Goal: Task Accomplishment & Management: Manage account settings

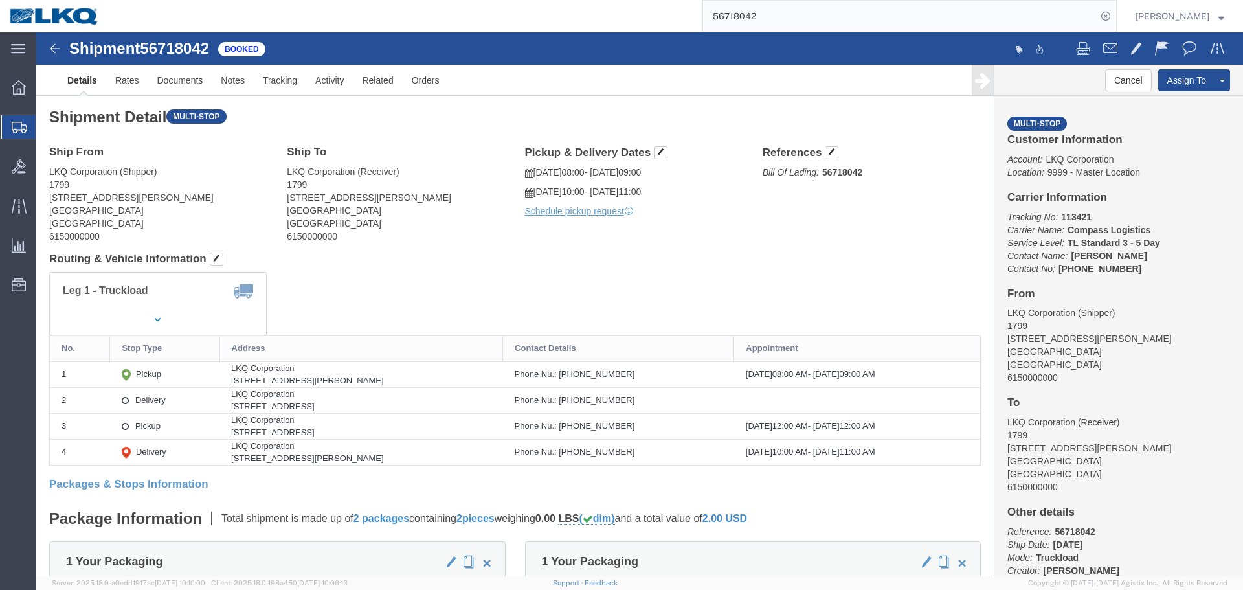
drag, startPoint x: 1142, startPoint y: 71, endPoint x: 1131, endPoint y: 58, distance: 16.6
click link "Clone Shipment"
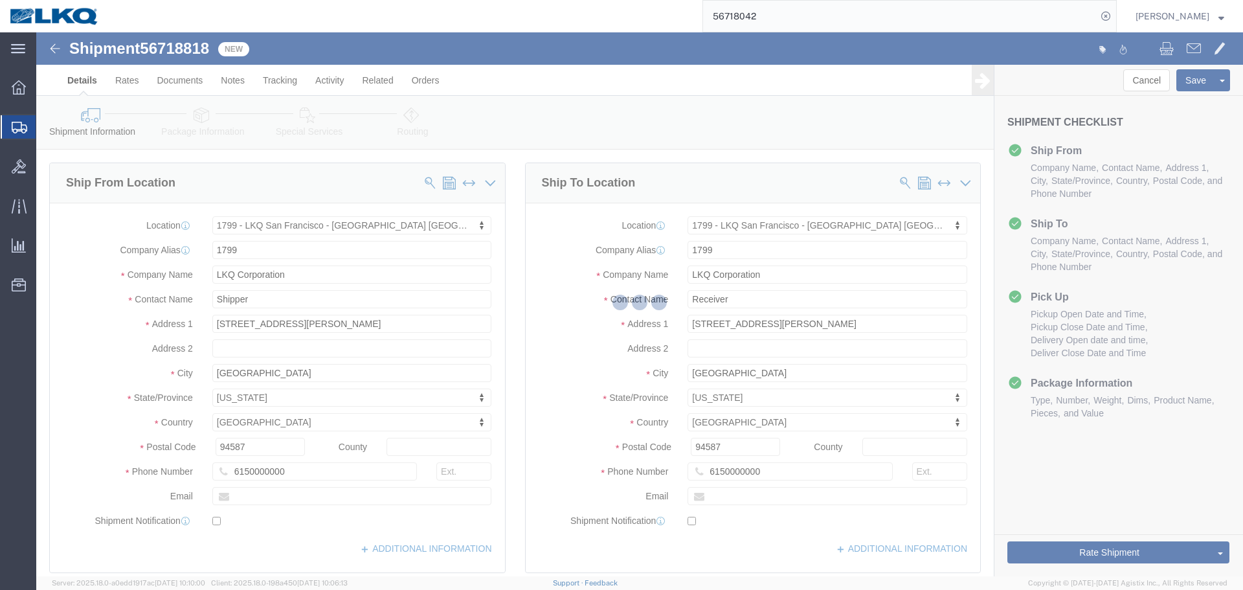
select select "27654"
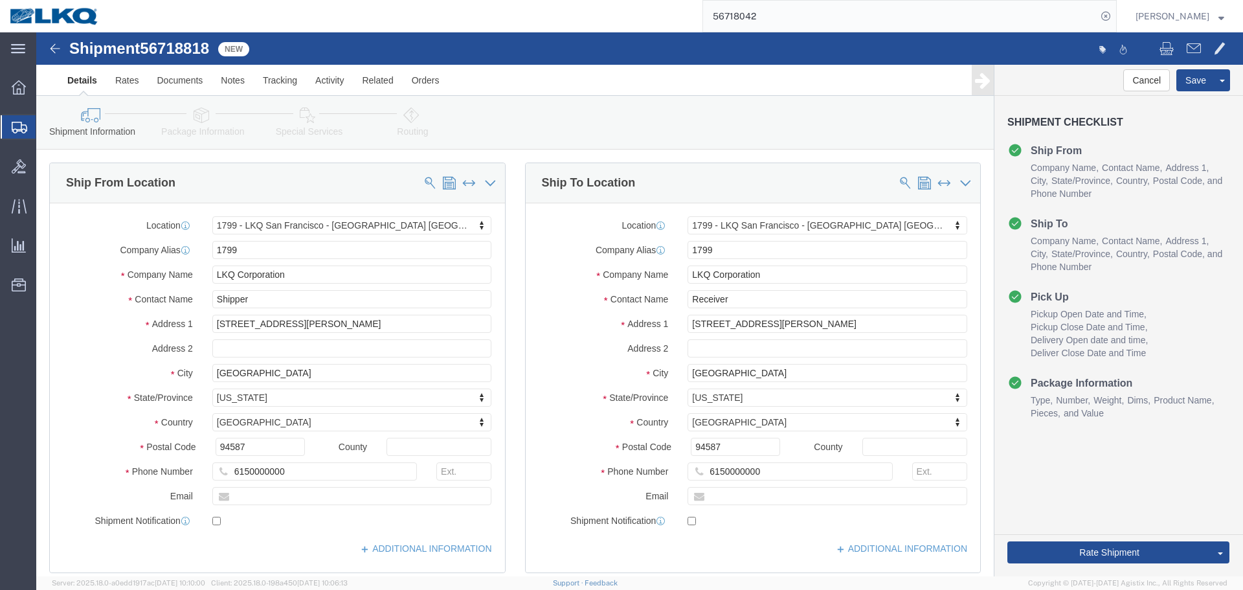
click span "56718818"
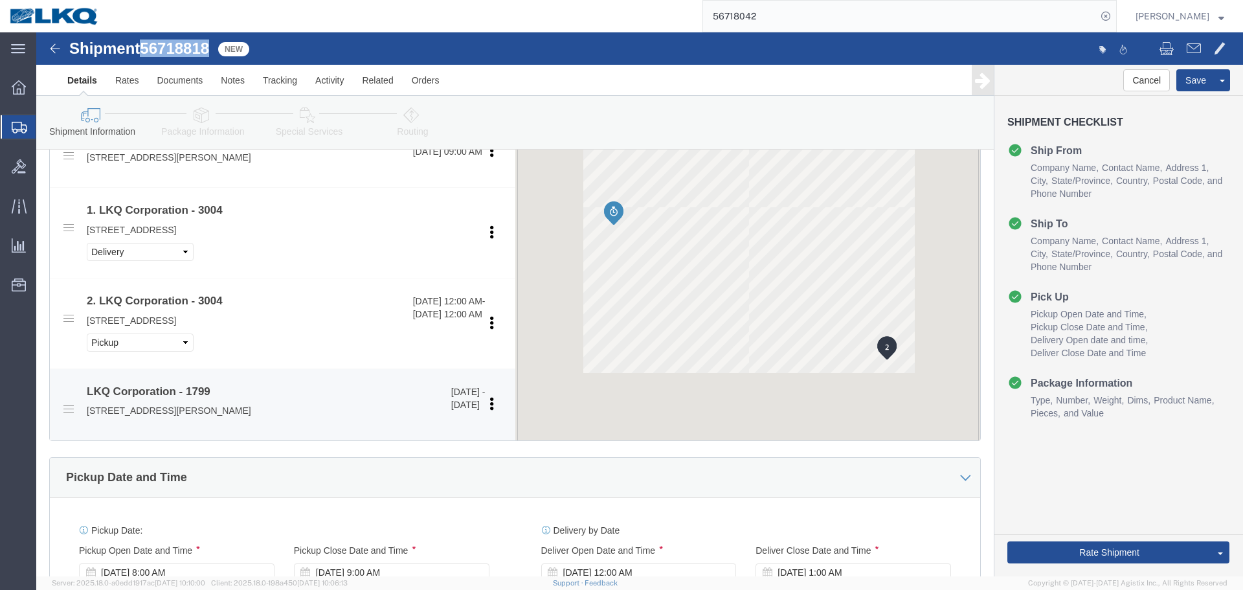
scroll to position [841, 0]
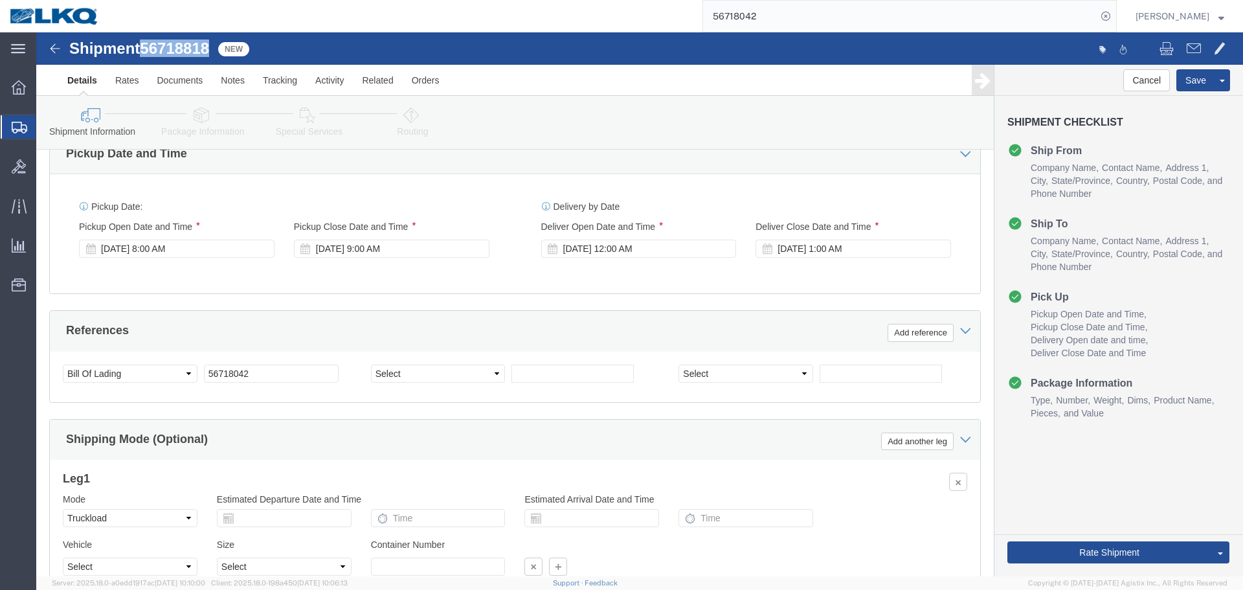
click span "56718818"
copy span "56718818"
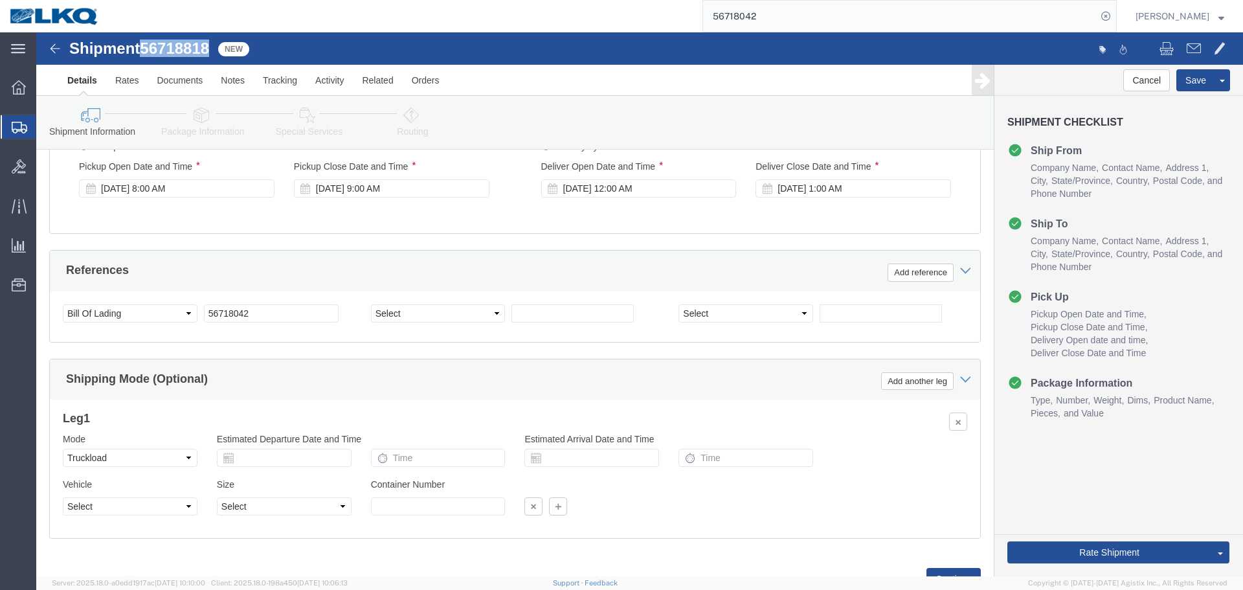
scroll to position [955, 0]
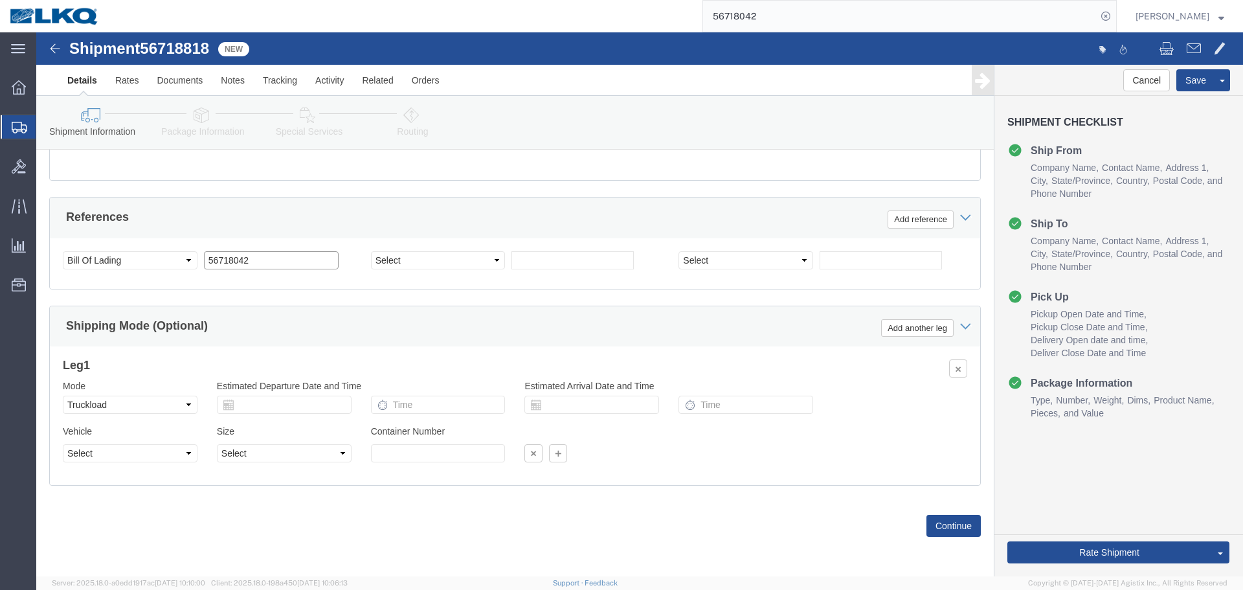
click input "56718042"
paste input "818"
type input "56718818"
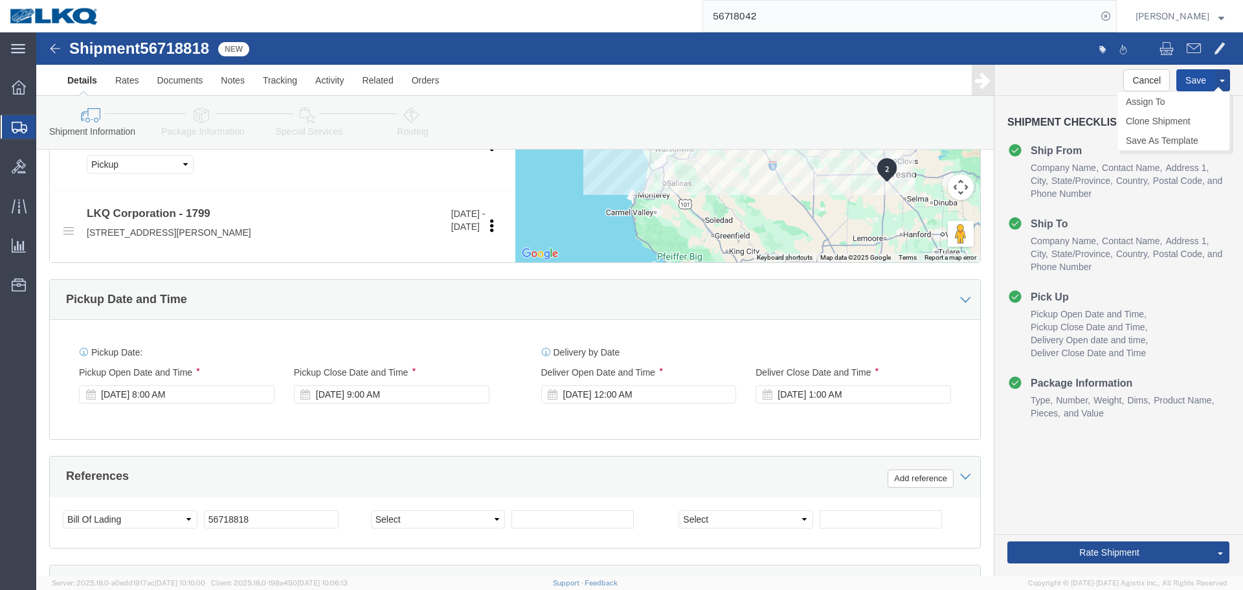
click button "Save"
drag, startPoint x: 1093, startPoint y: 463, endPoint x: 960, endPoint y: 434, distance: 136.6
click link "Send To Bid"
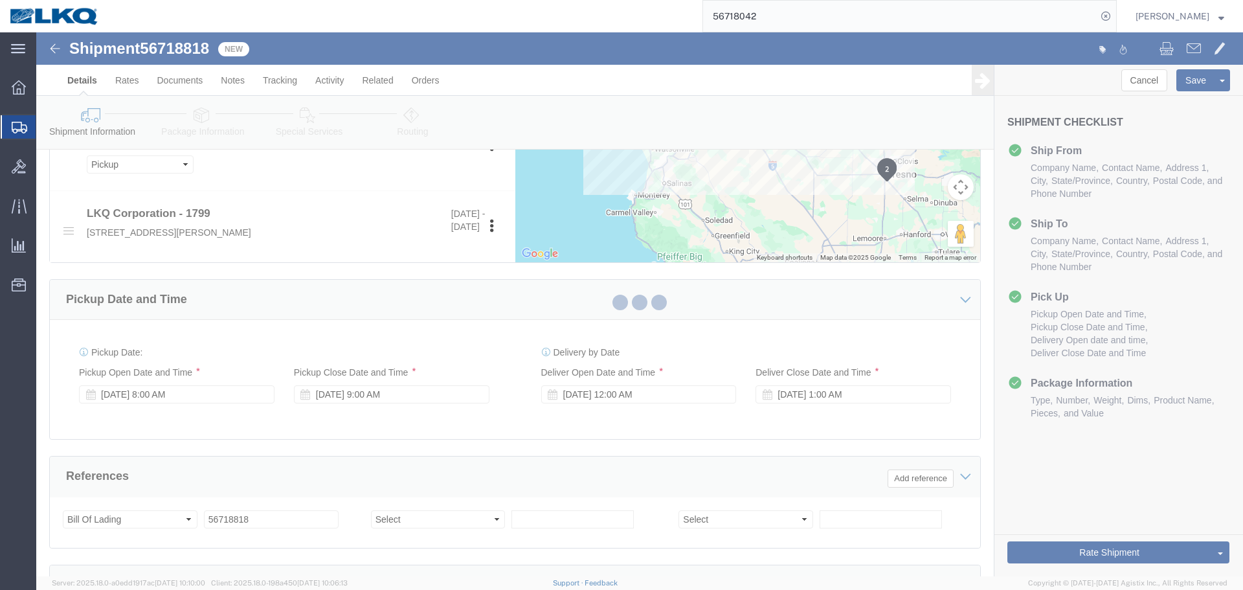
select select "27654"
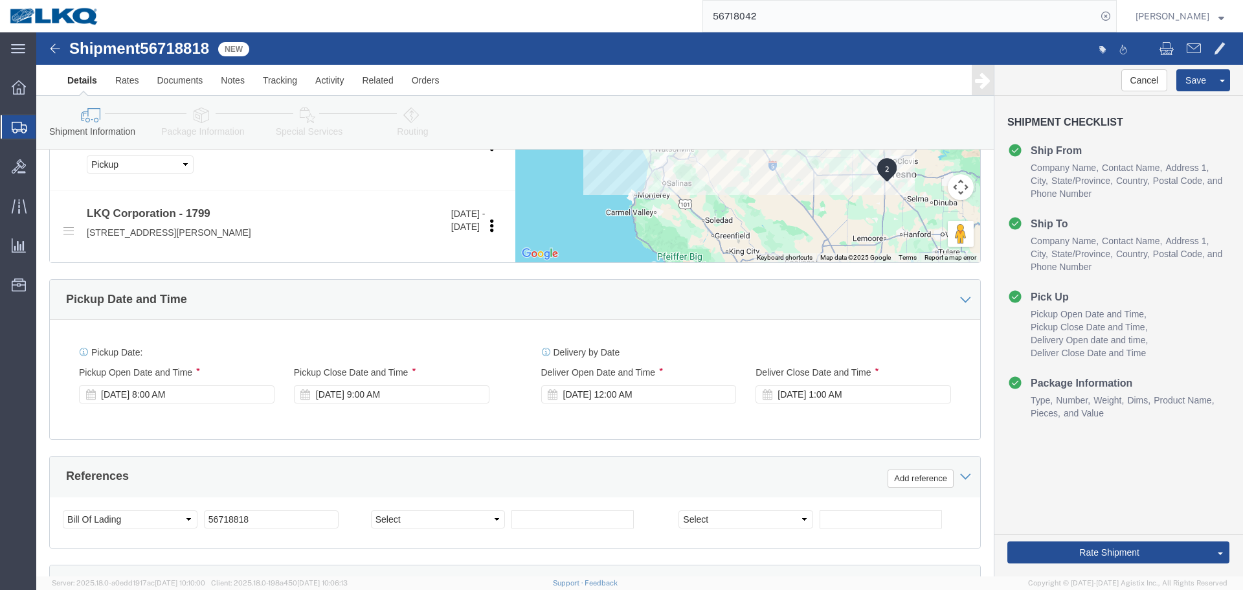
select select "TL"
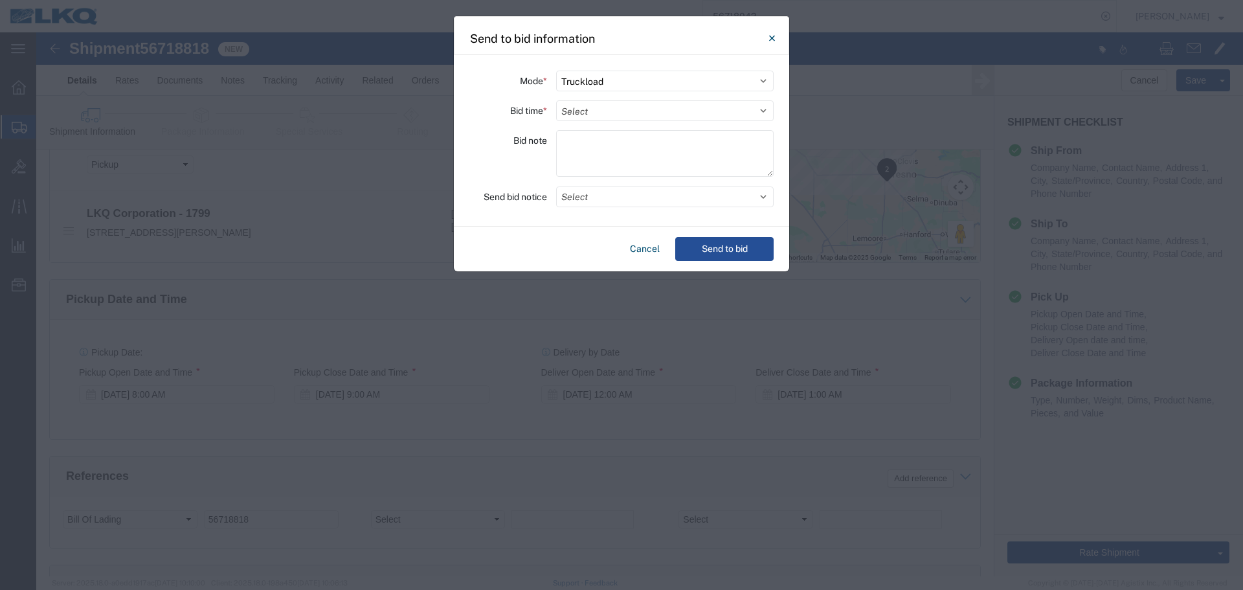
click at [674, 122] on div "Mode * Select Small Parcel Truckload Air Rail Less than Truckload Ocean Freight…" at bounding box center [621, 140] width 335 height 171
drag, startPoint x: 664, startPoint y: 108, endPoint x: 656, endPoint y: 117, distance: 11.9
click at [664, 108] on select "Select 30 Min (Rush) 1 Hour (Rush) 2 Hours (Rush) 4 Hours (Rush) 8 Hours (Rush)…" at bounding box center [664, 110] width 217 height 21
select select "4"
click at [556, 100] on select "Select 30 Min (Rush) 1 Hour (Rush) 2 Hours (Rush) 4 Hours (Rush) 8 Hours (Rush)…" at bounding box center [664, 110] width 217 height 21
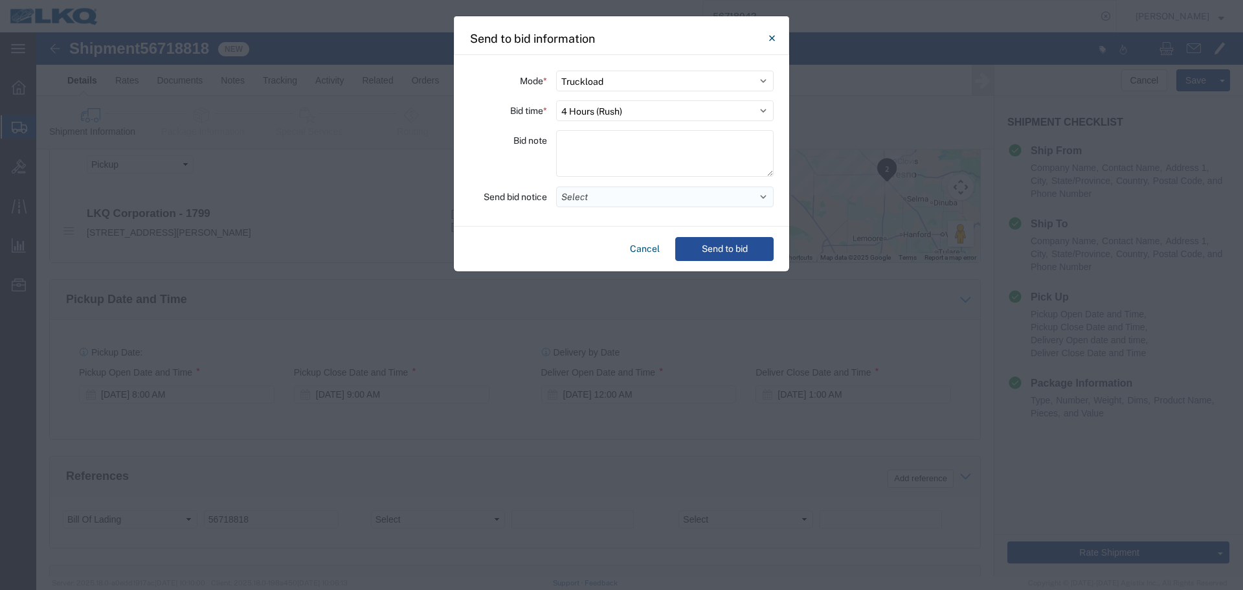
click at [615, 197] on button "Select" at bounding box center [664, 196] width 217 height 21
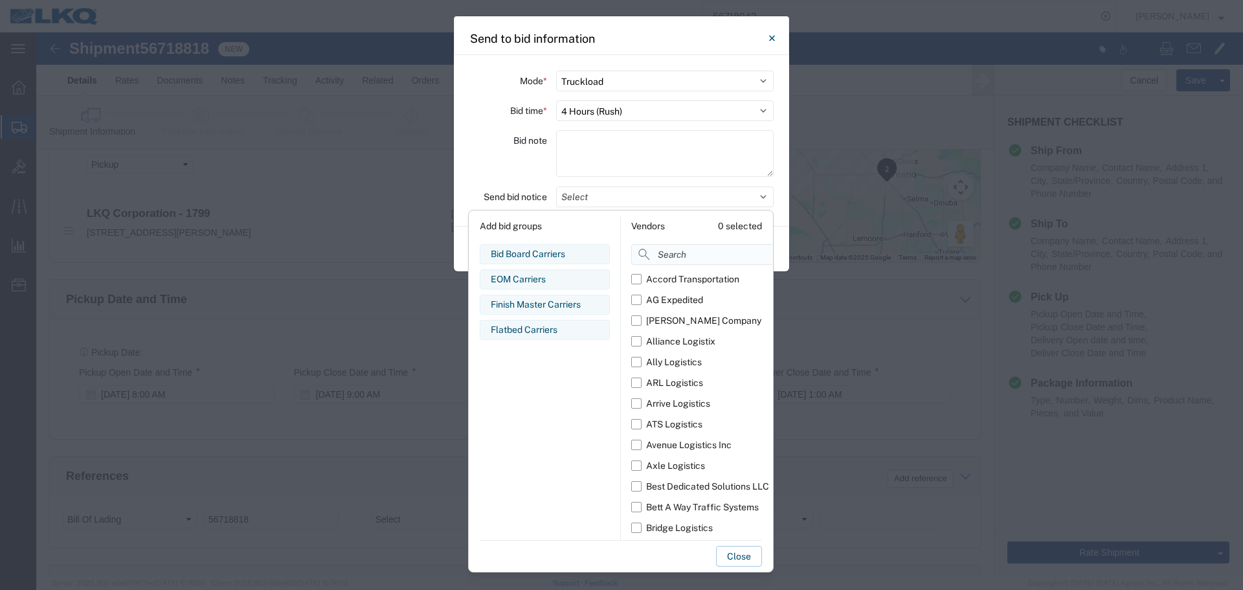
click at [710, 259] on input at bounding box center [730, 254] width 199 height 21
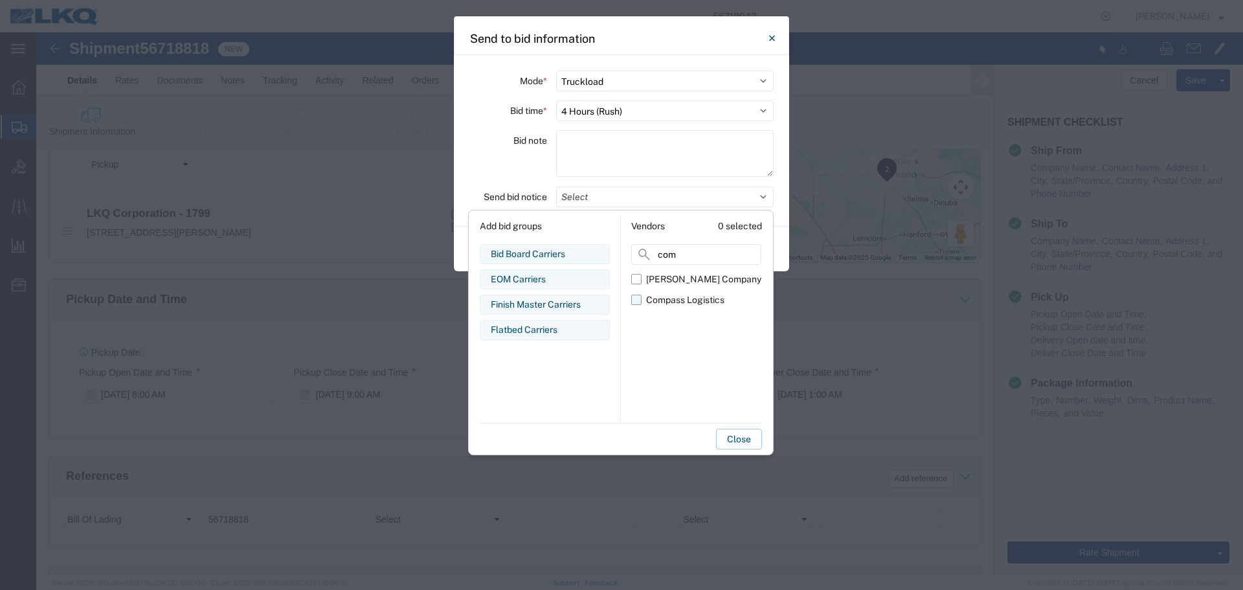
type input "com"
click at [648, 307] on label "Compass Logistics" at bounding box center [696, 299] width 130 height 21
click at [0, 0] on input "Compass Logistics" at bounding box center [0, 0] width 0 height 0
click at [503, 161] on div "Bid note" at bounding box center [508, 155] width 78 height 50
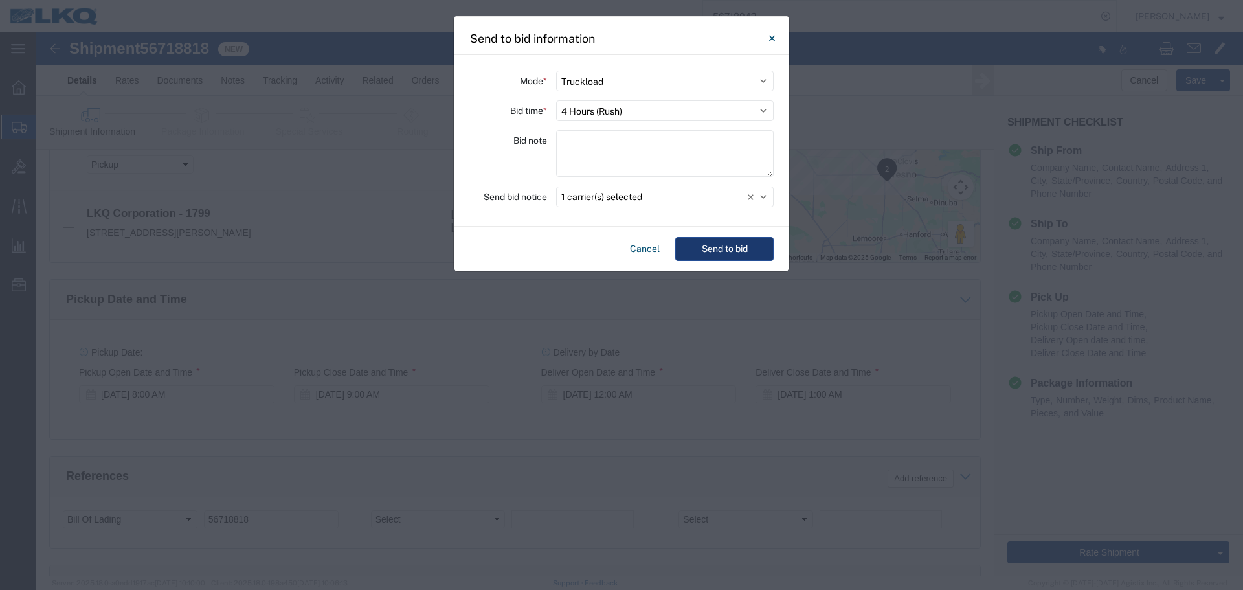
click at [731, 242] on button "Send to bid" at bounding box center [724, 249] width 98 height 24
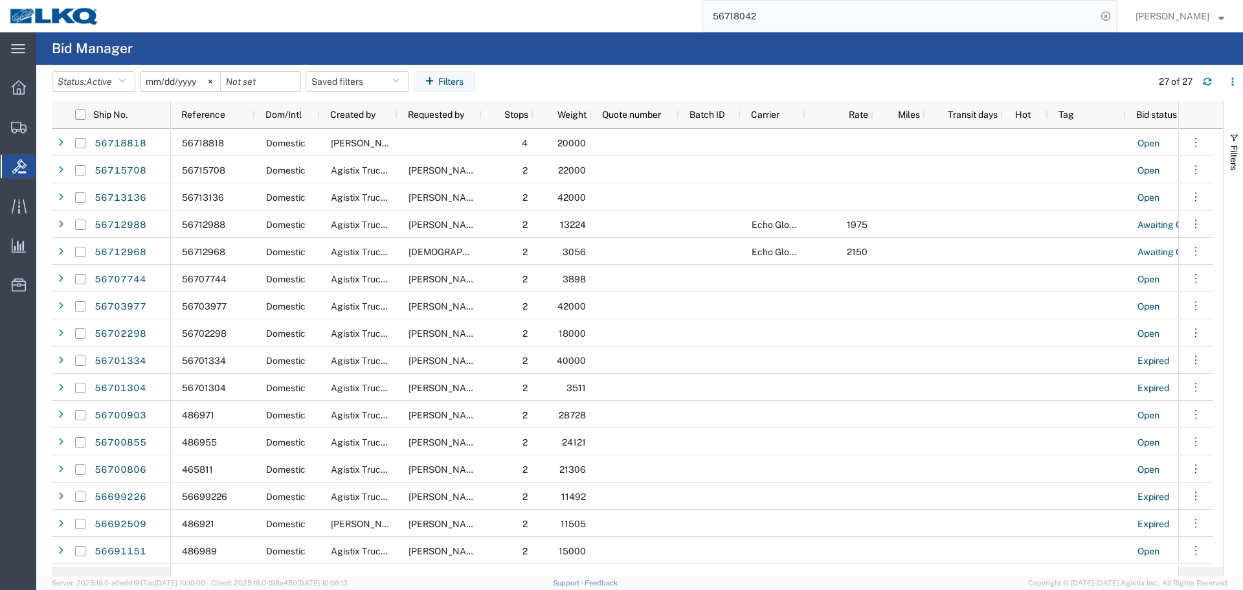
click at [821, 10] on input "56718042" at bounding box center [899, 16] width 393 height 31
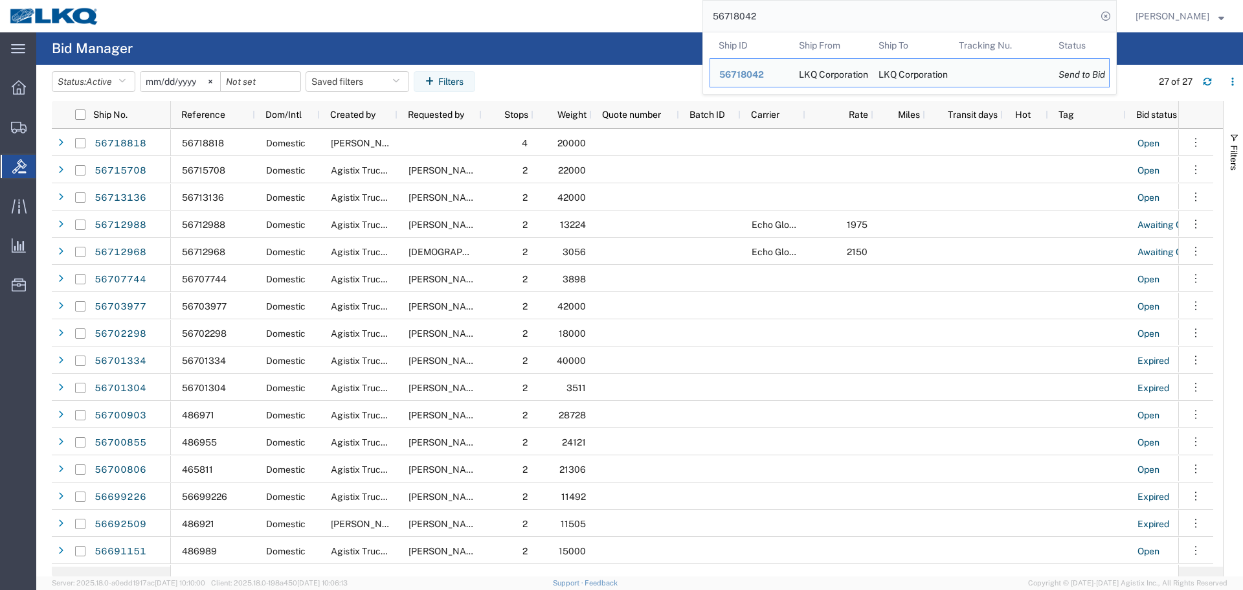
paste input "818"
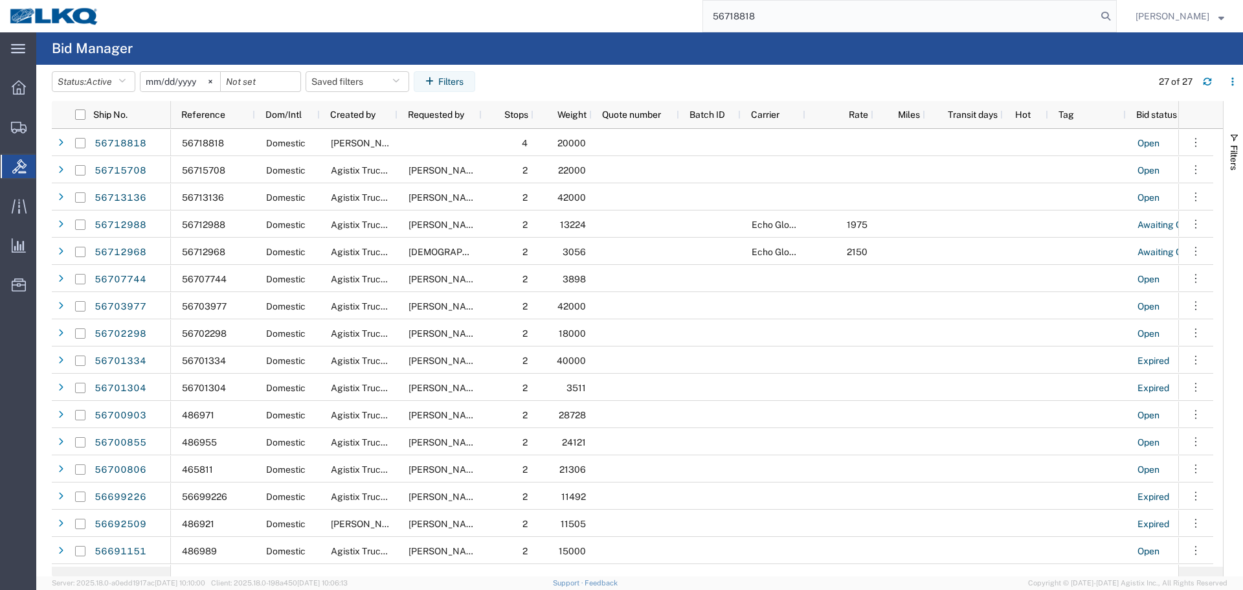
type input "56718818"
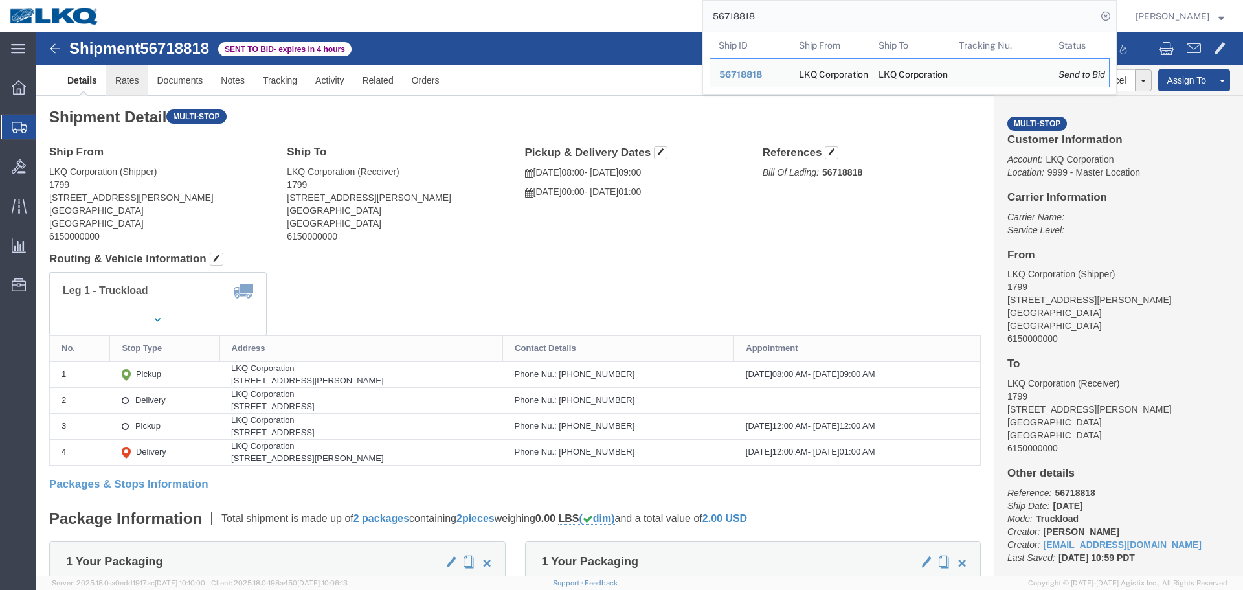
click link "Rates"
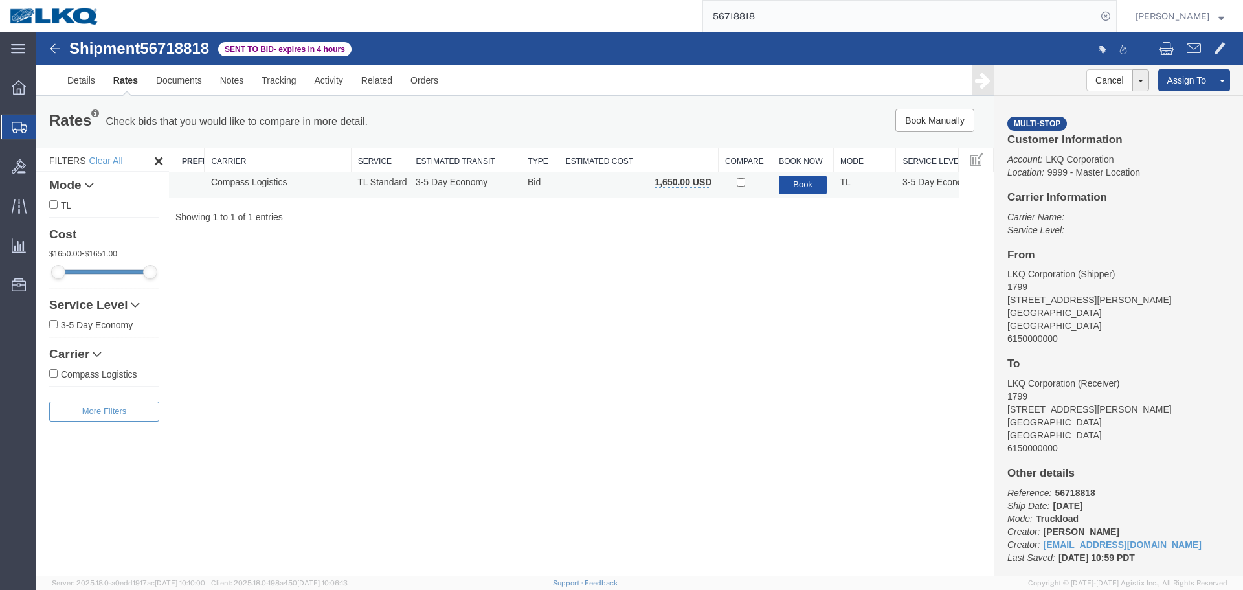
click at [822, 177] on button "Book" at bounding box center [803, 184] width 49 height 19
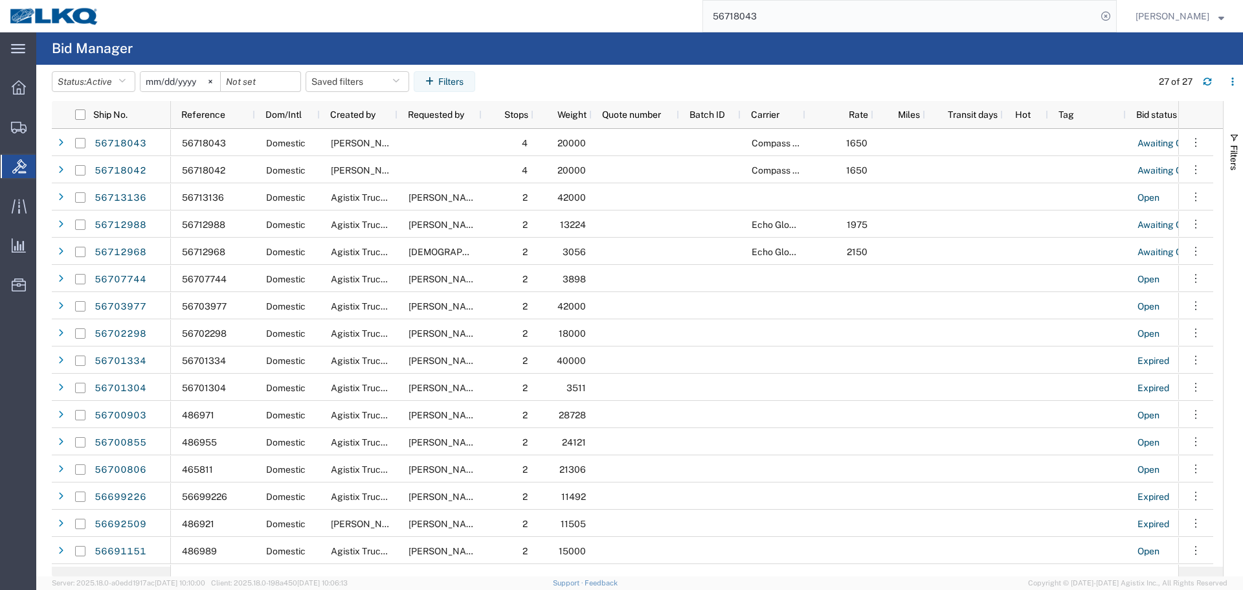
click at [889, 8] on input "56718043" at bounding box center [899, 16] width 393 height 31
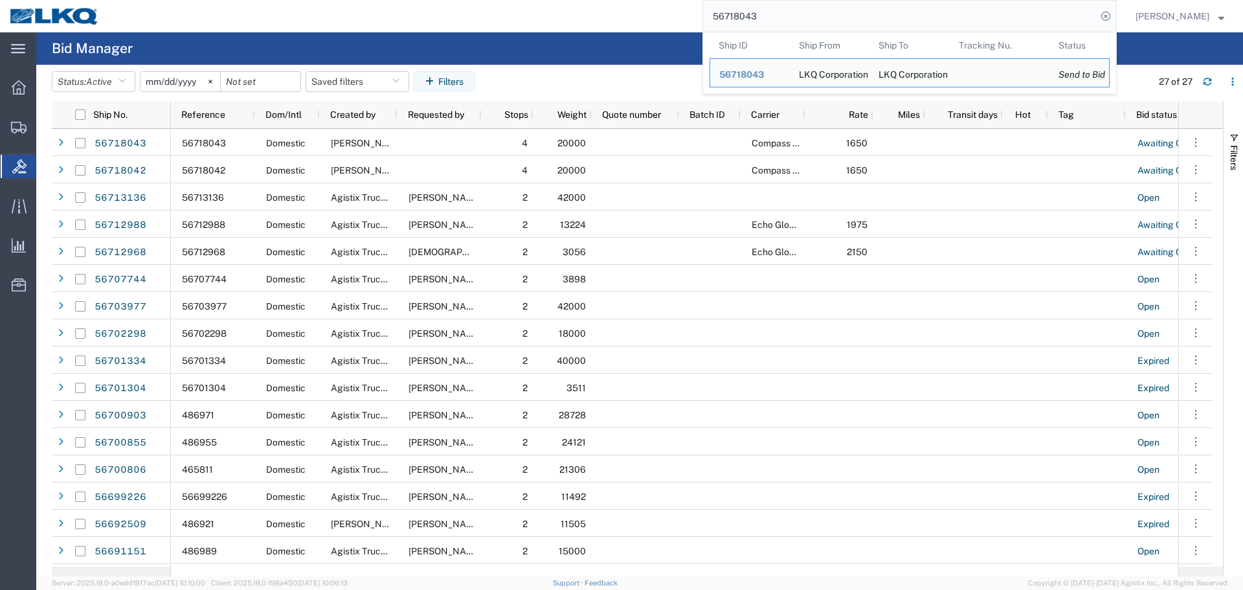
paste input "2"
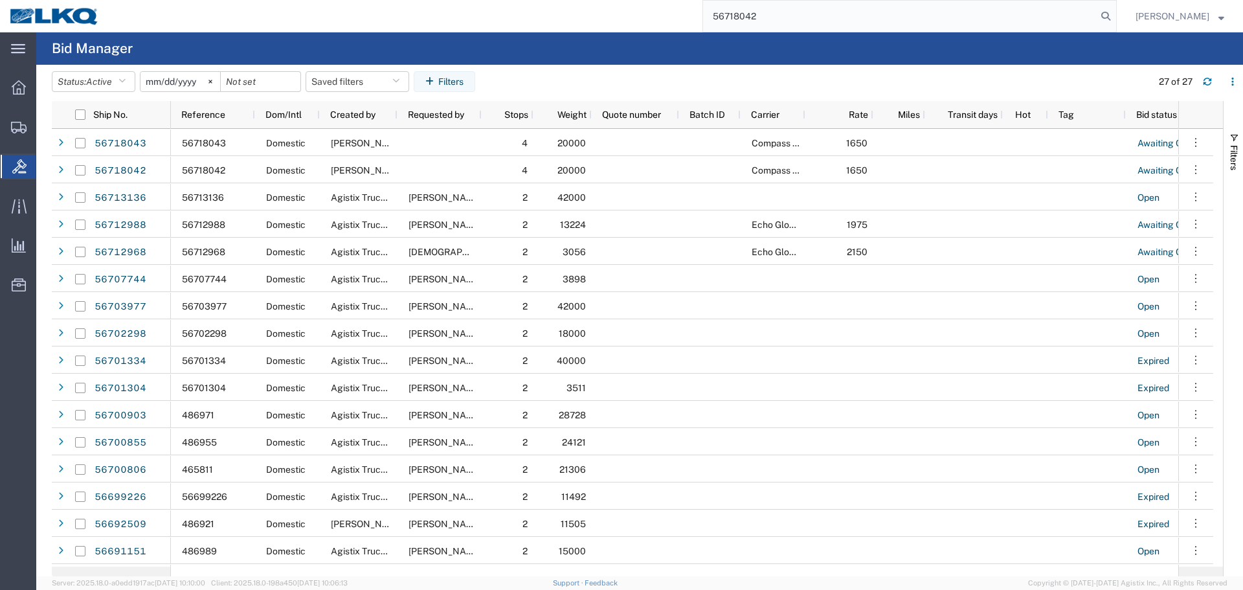
type input "56718042"
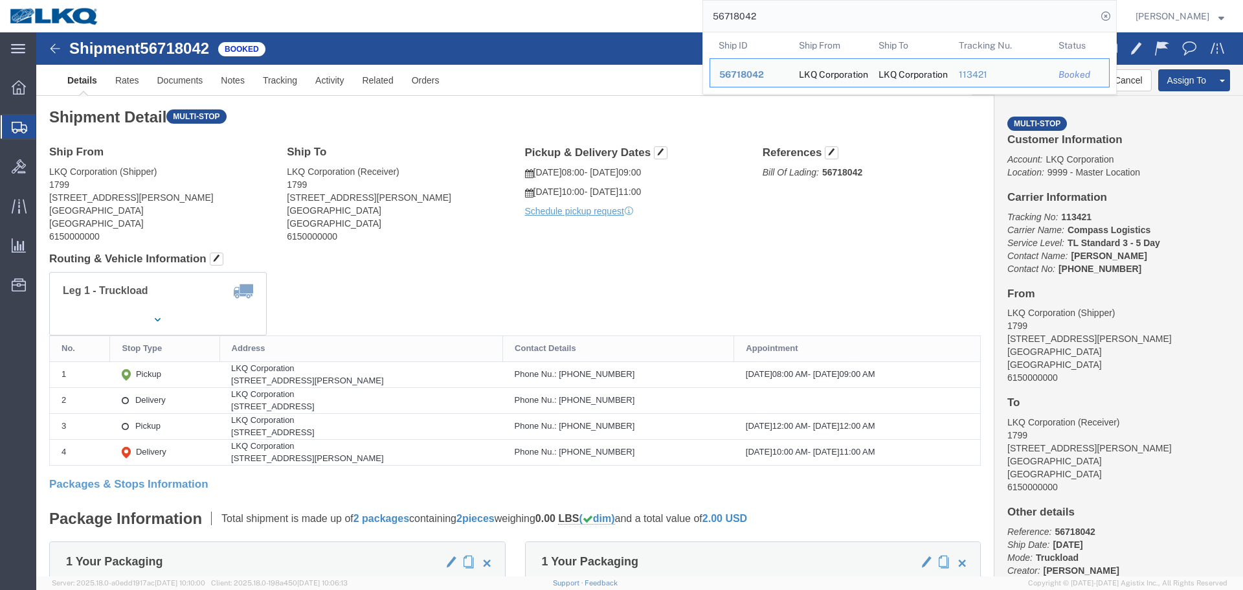
click div "Ship From LKQ Corporation (Shipper) 1799 30336 Whipple Rd STE B Union City, CA …"
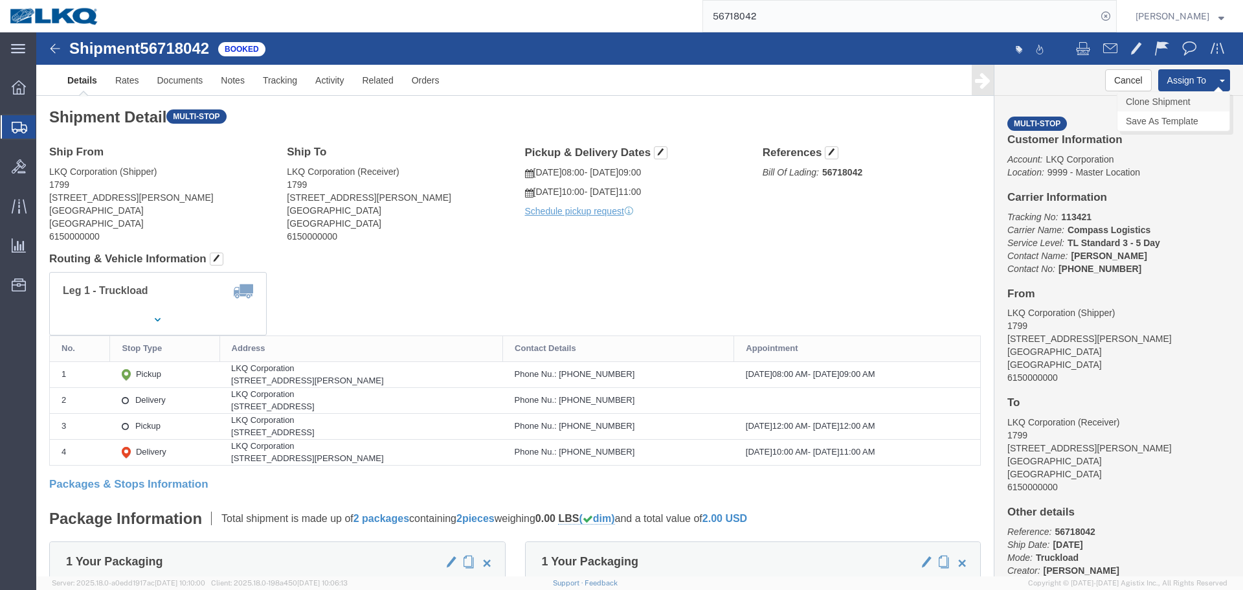
click link "Clone Shipment"
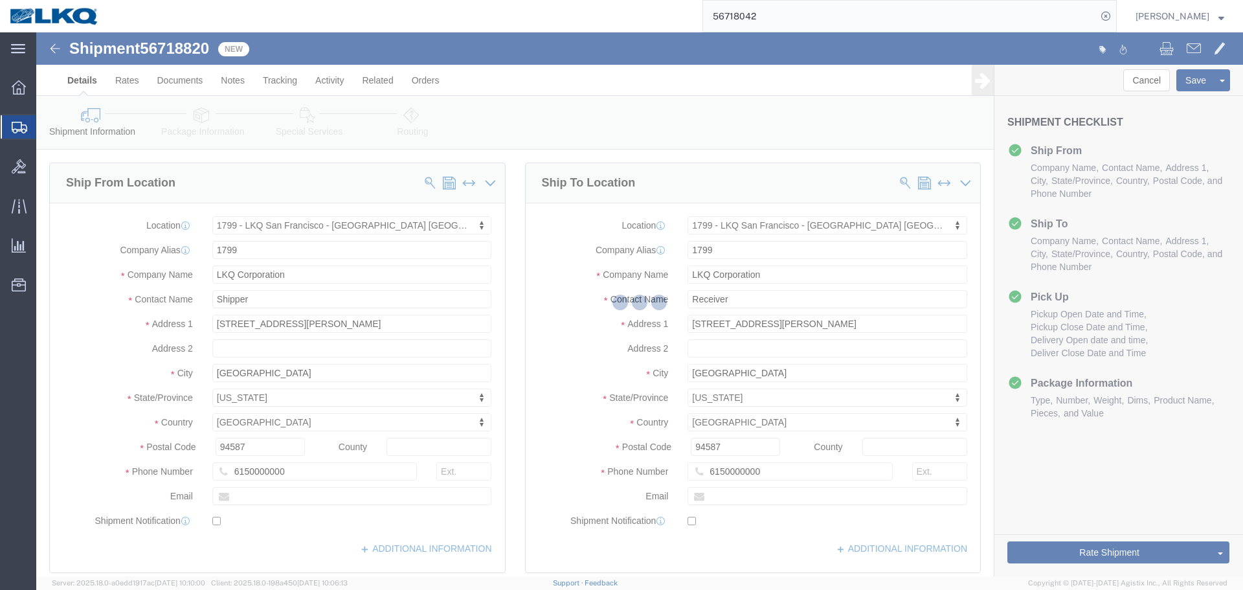
select select "27654"
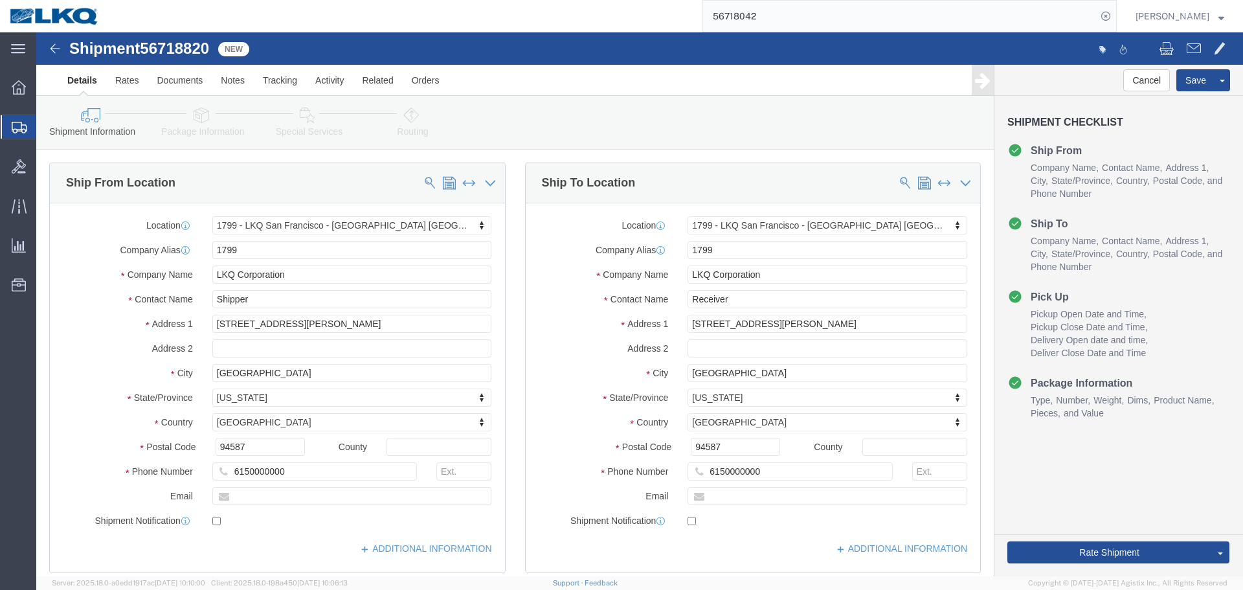
click span "56718820"
copy span "56718820"
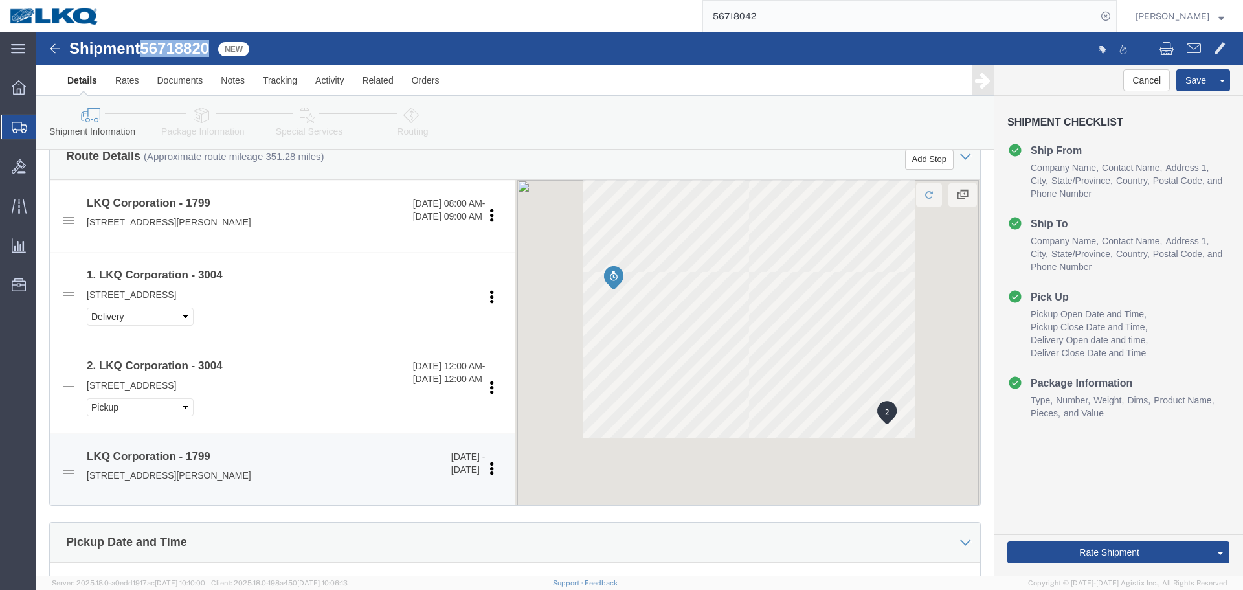
scroll to position [777, 0]
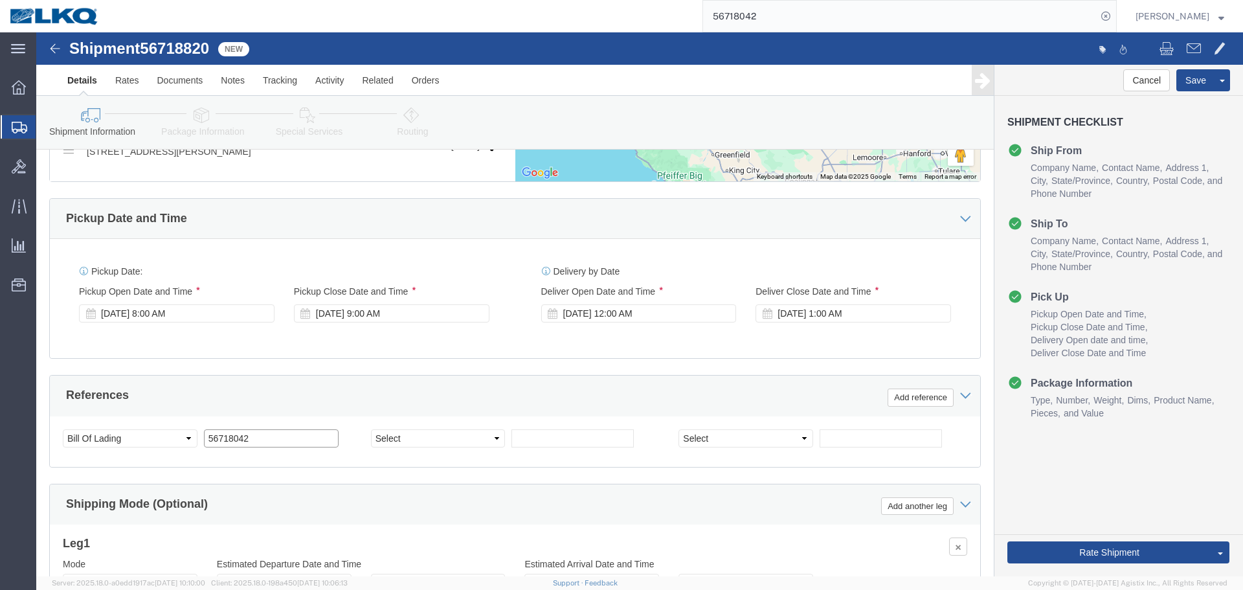
click input "56718042"
paste input "820"
type input "56718820"
click div "[DATE] 8:00 AM"
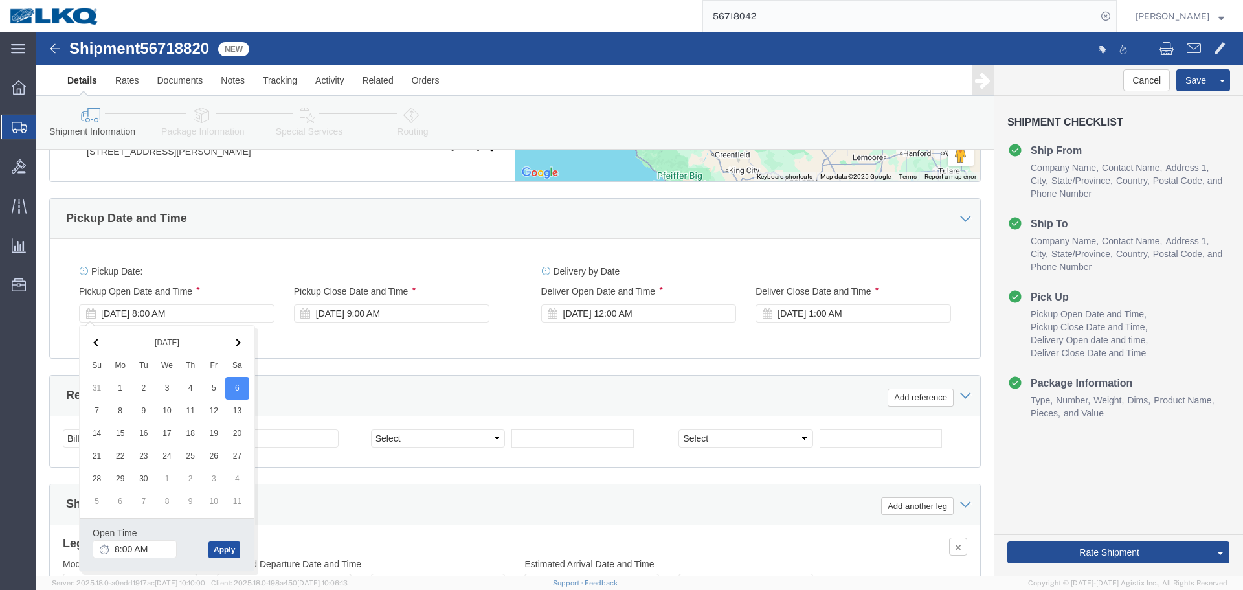
click button "Apply"
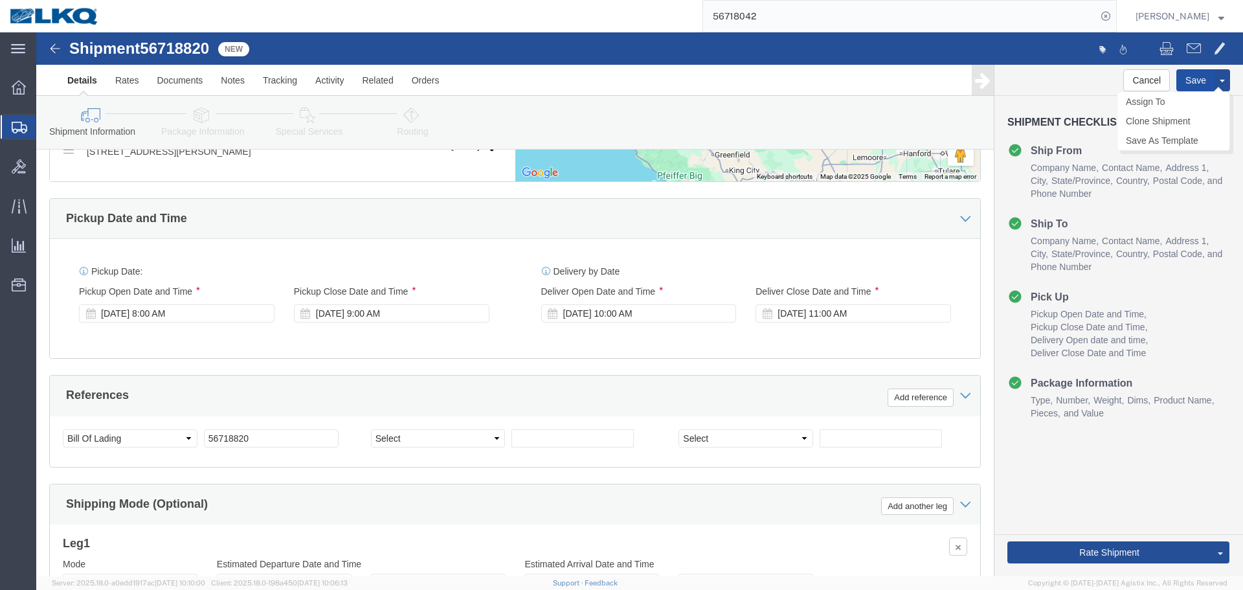
click button "Save"
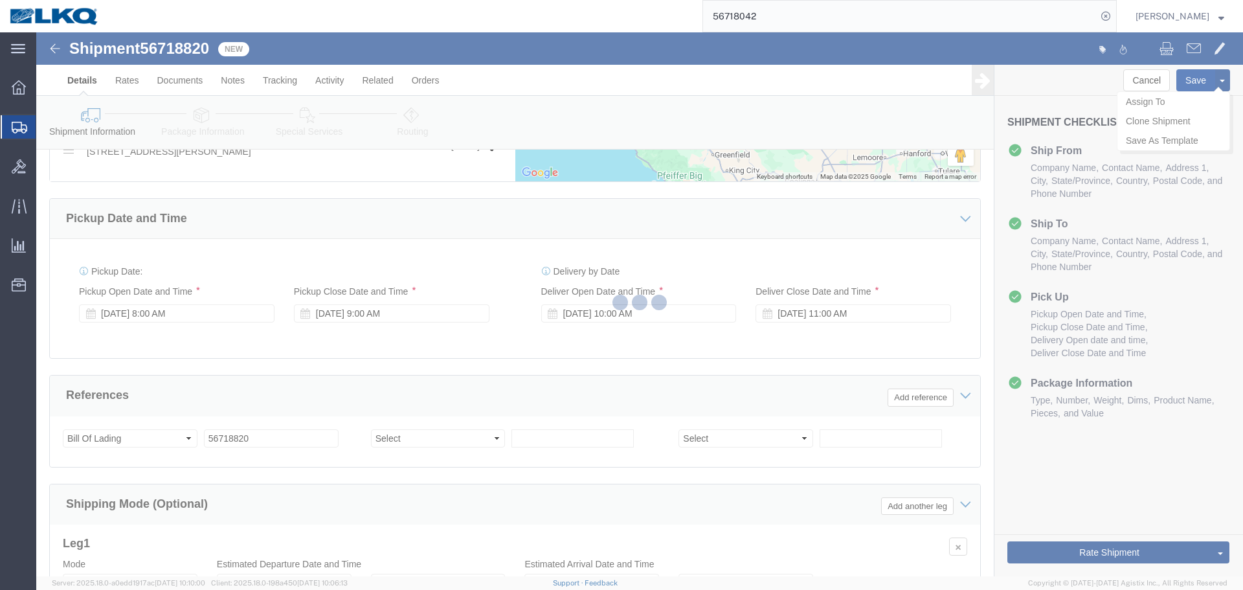
type button "Save"
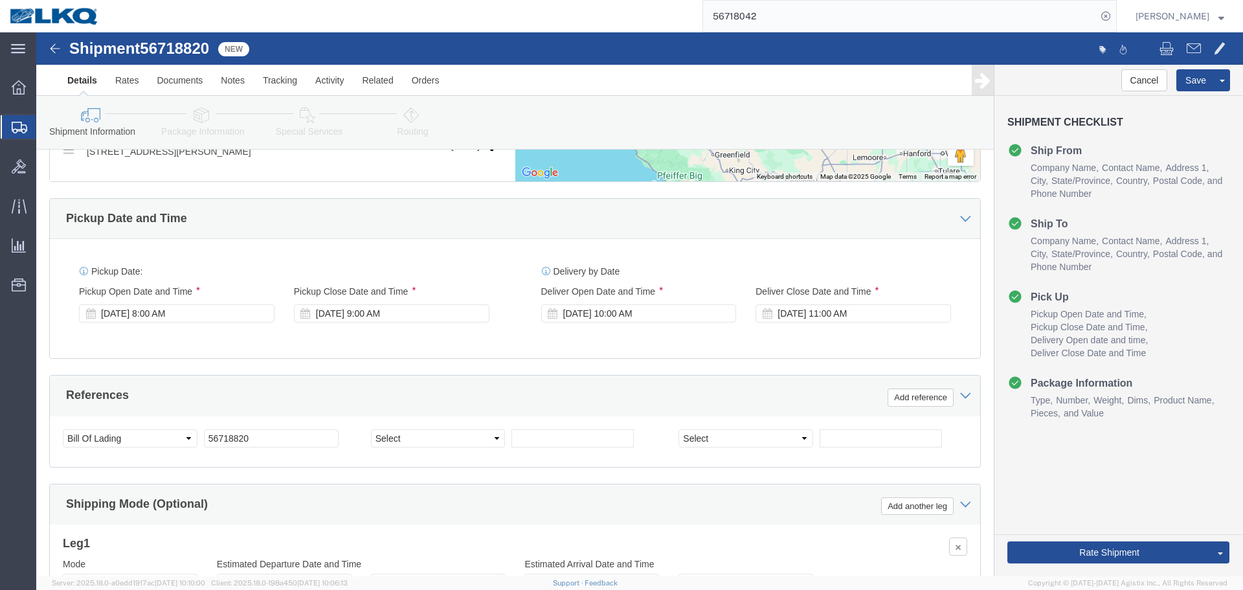
click div "Please fix the following errors Ship From Location Location 1799 - LKQ San Fran…"
click link "Send To Bid"
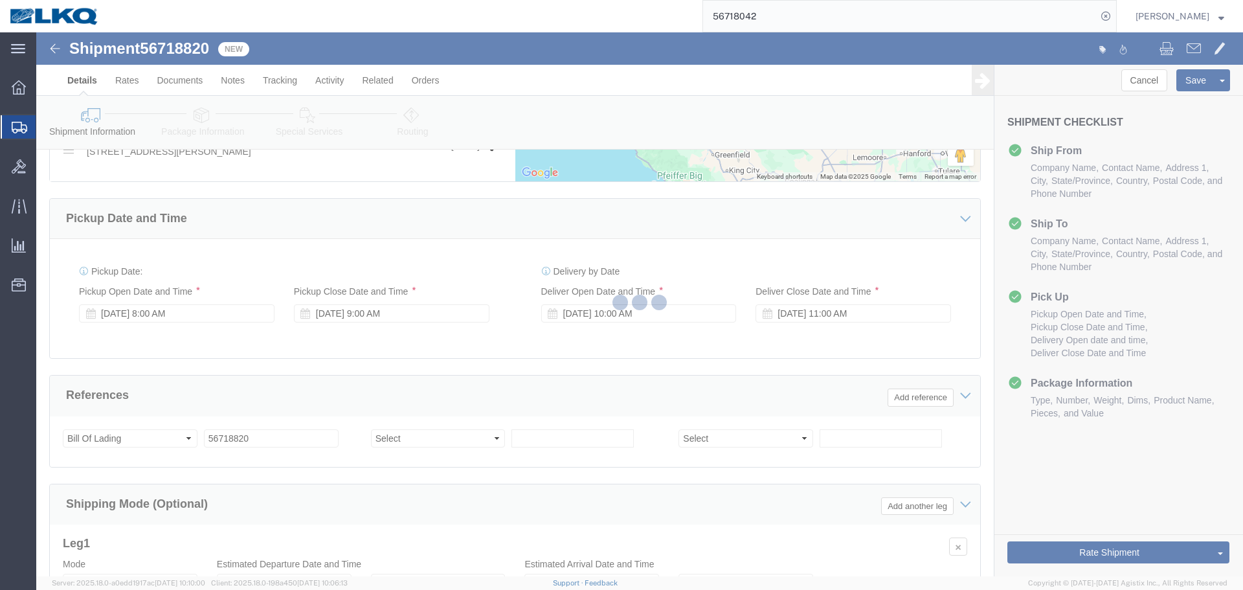
select select "27654"
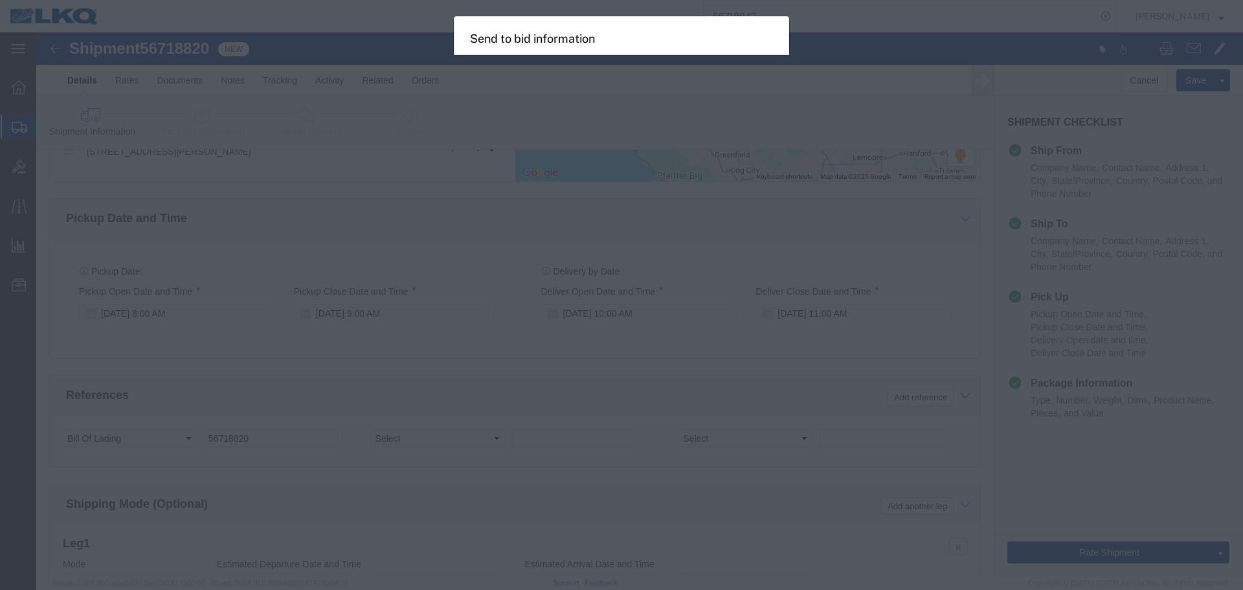
select select "TL"
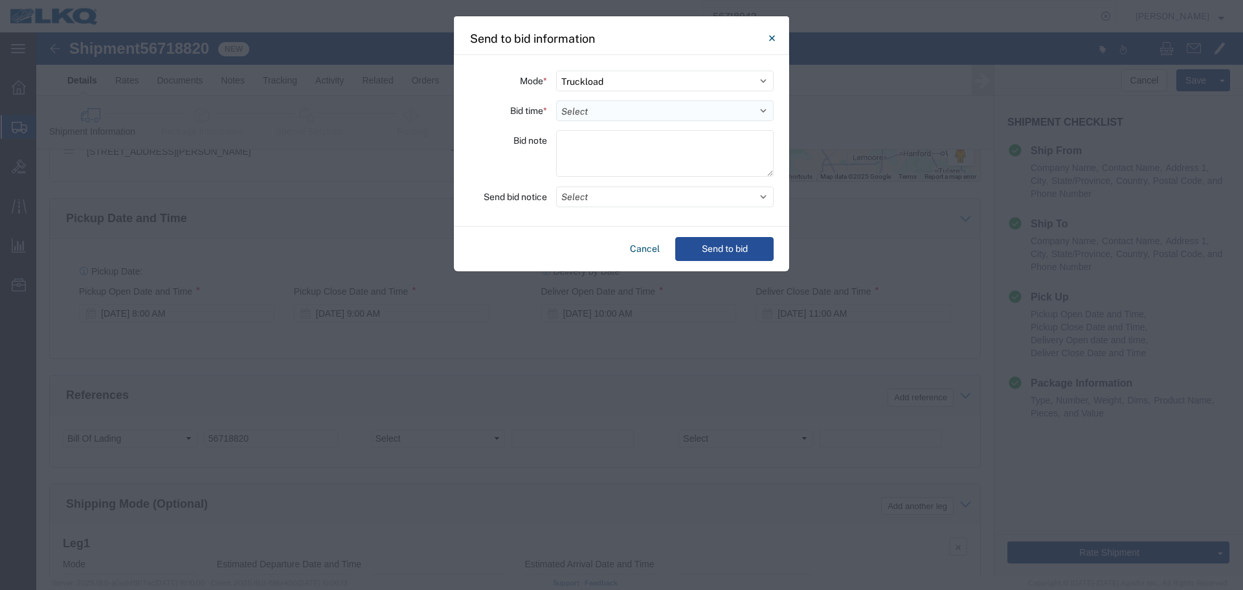
click at [588, 111] on select "Select 30 Min (Rush) 1 Hour (Rush) 2 Hours (Rush) 4 Hours (Rush) 8 Hours (Rush)…" at bounding box center [664, 110] width 217 height 21
select select "4"
click at [556, 100] on select "Select 30 Min (Rush) 1 Hour (Rush) 2 Hours (Rush) 4 Hours (Rush) 8 Hours (Rush)…" at bounding box center [664, 110] width 217 height 21
click at [601, 192] on button "Select" at bounding box center [664, 196] width 217 height 21
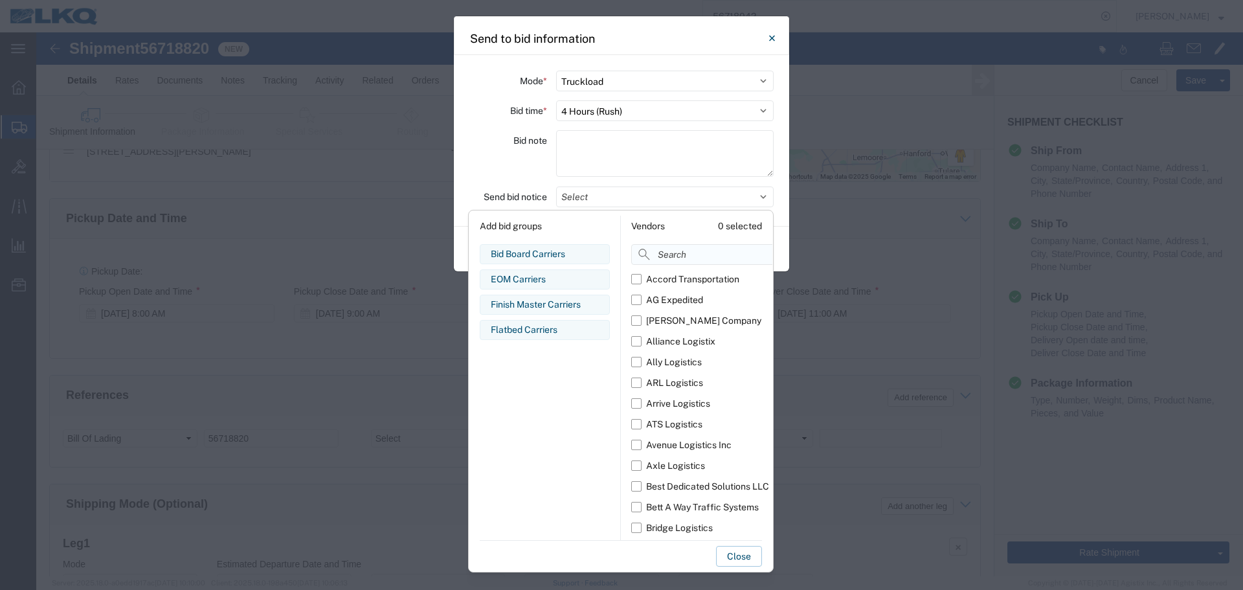
click at [683, 249] on input at bounding box center [730, 254] width 199 height 21
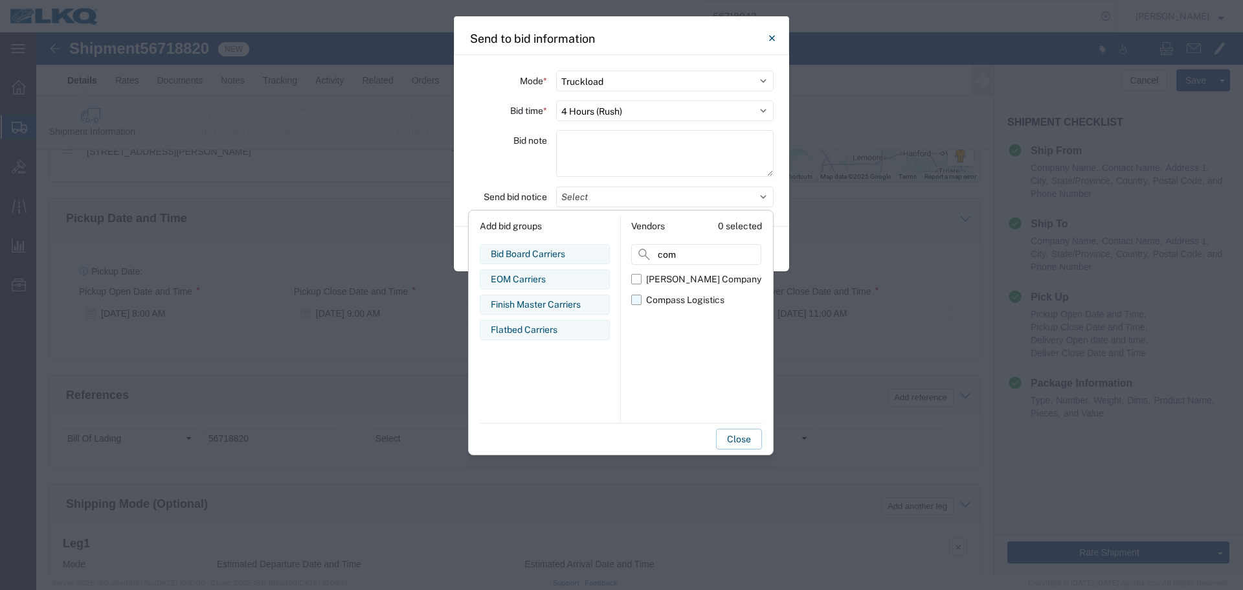
type input "com"
click at [662, 300] on div "Compass Logistics" at bounding box center [685, 300] width 78 height 14
click at [0, 0] on input "Compass Logistics" at bounding box center [0, 0] width 0 height 0
click at [529, 183] on div "Mode * Select Small Parcel Truckload Air Rail Less than Truckload Ocean Freight…" at bounding box center [621, 140] width 335 height 171
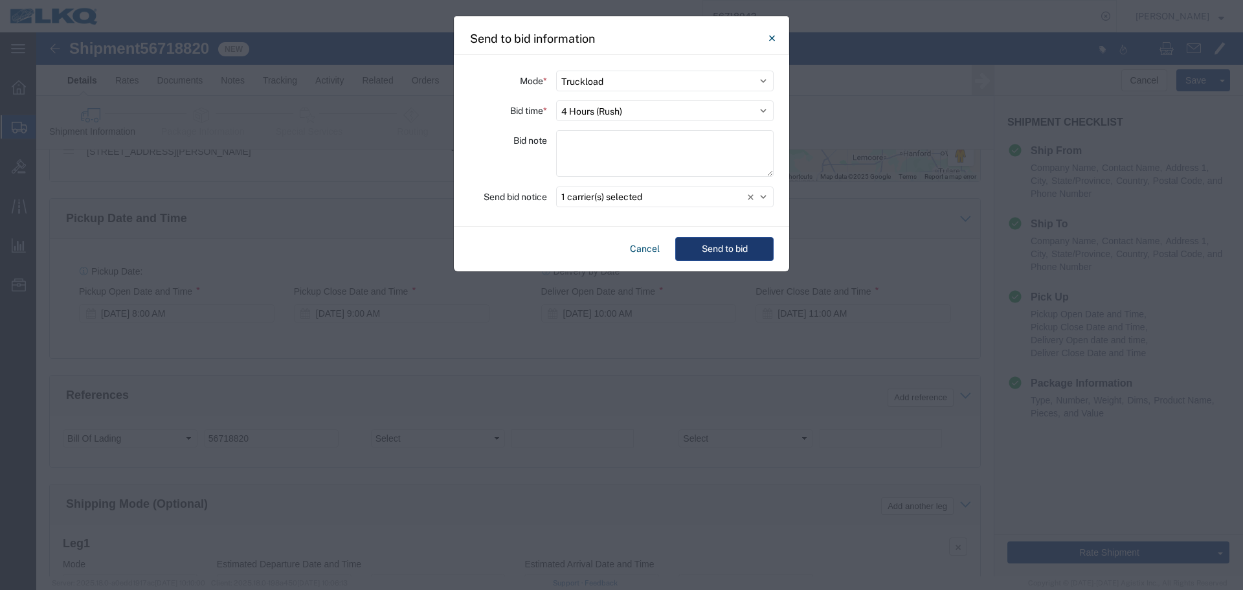
click at [738, 250] on button "Send to bid" at bounding box center [724, 249] width 98 height 24
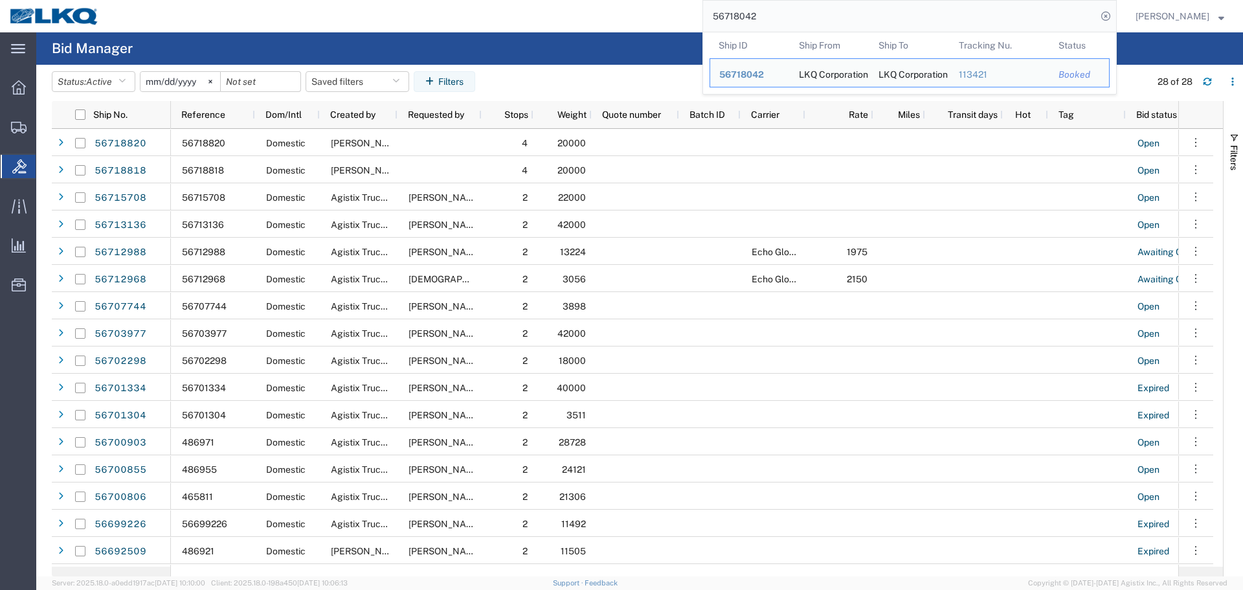
click at [797, 26] on input "56718042" at bounding box center [899, 16] width 393 height 31
click at [769, 19] on input "56718042" at bounding box center [899, 16] width 393 height 31
paste input "820"
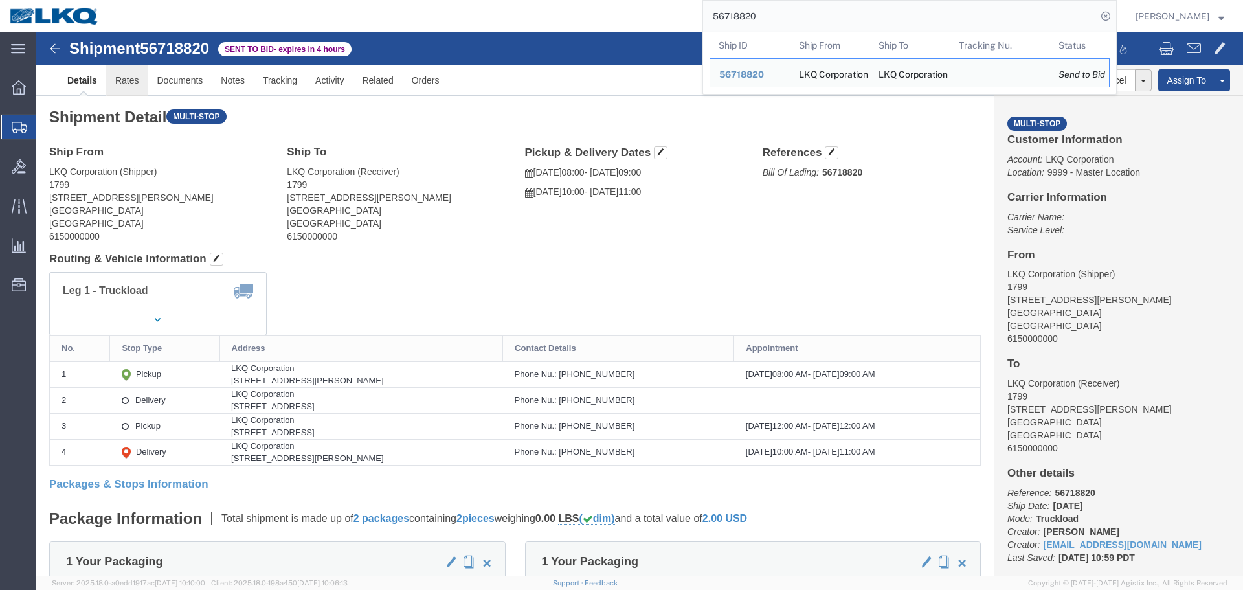
click link "Rates"
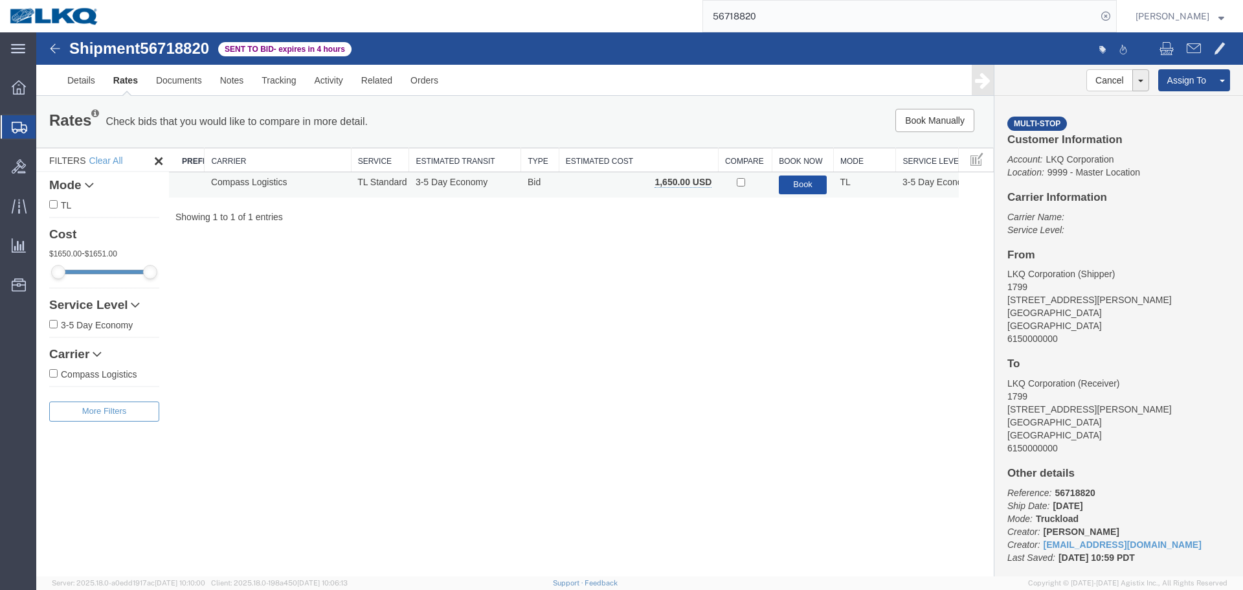
click at [812, 175] on button "Book" at bounding box center [803, 184] width 49 height 19
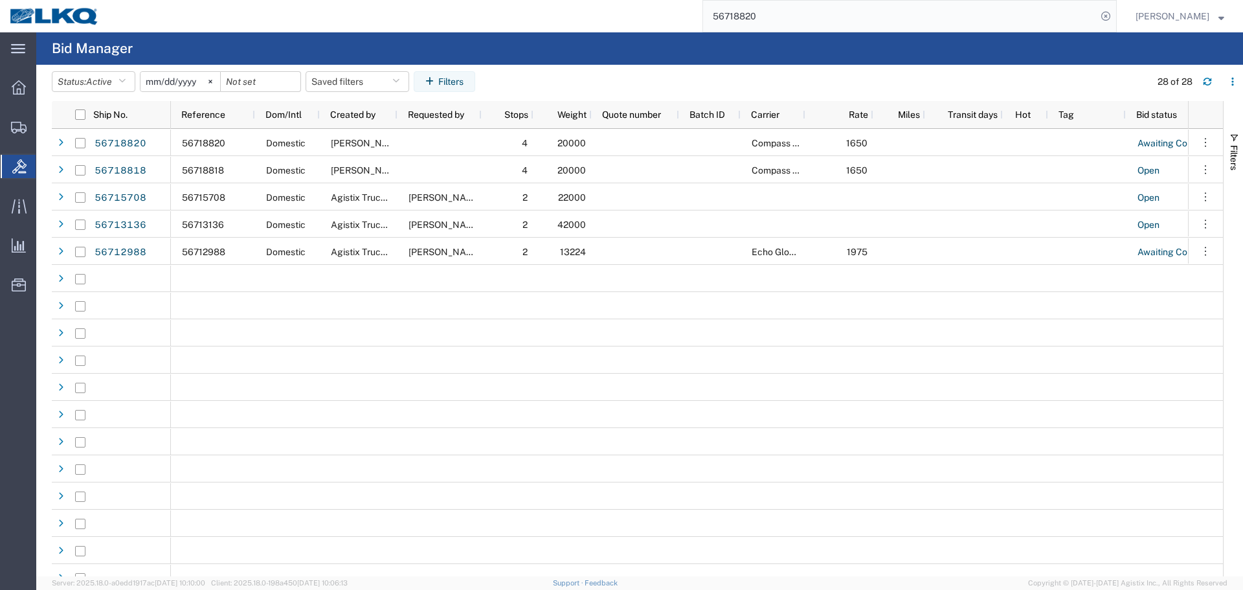
click at [834, 16] on input "56718820" at bounding box center [899, 16] width 393 height 31
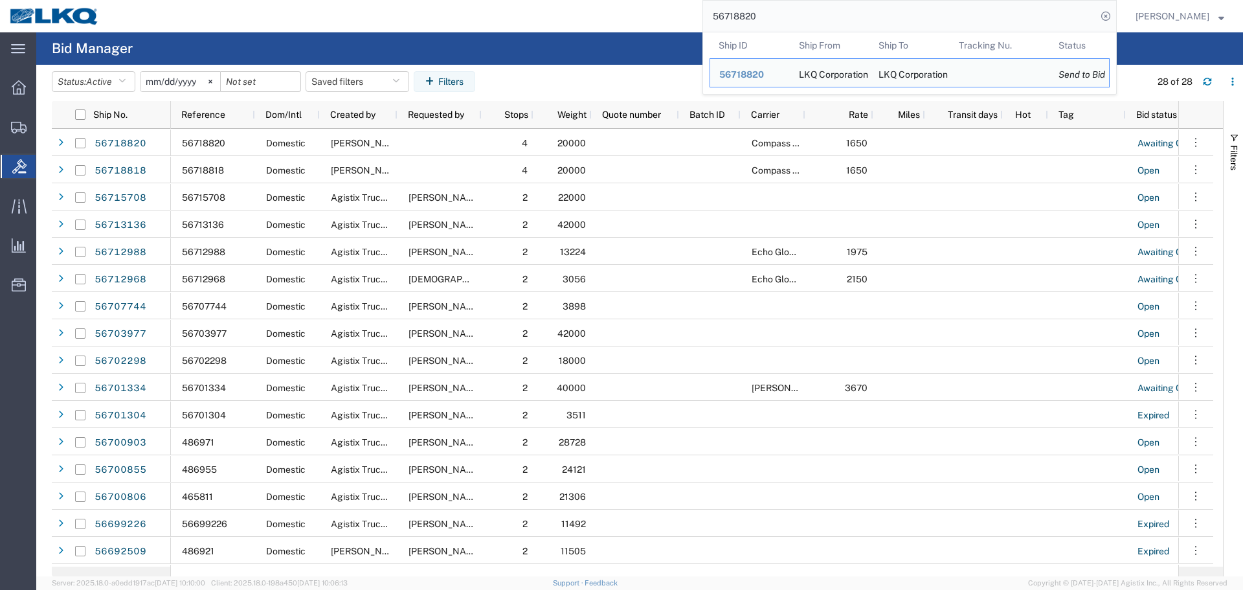
paste input "62643"
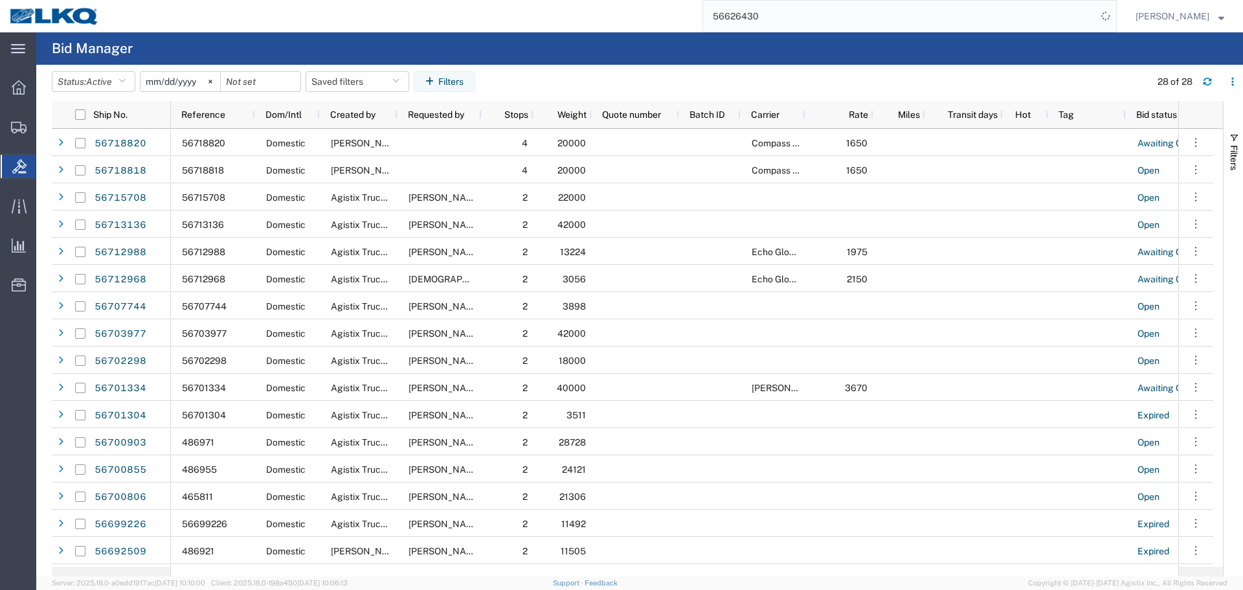
click at [648, 14] on div "56626430" at bounding box center [613, 16] width 1008 height 32
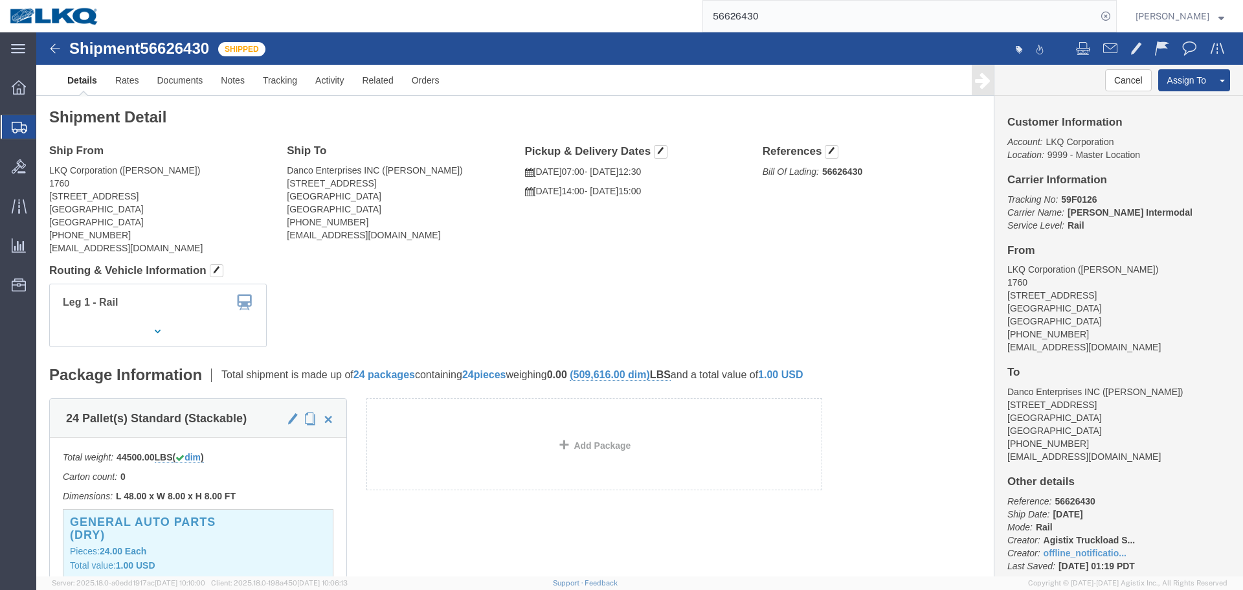
click address "Danco Enterprises INC (Daniel Gao) 920 Citrus Street Riverside, CA 92507 United…"
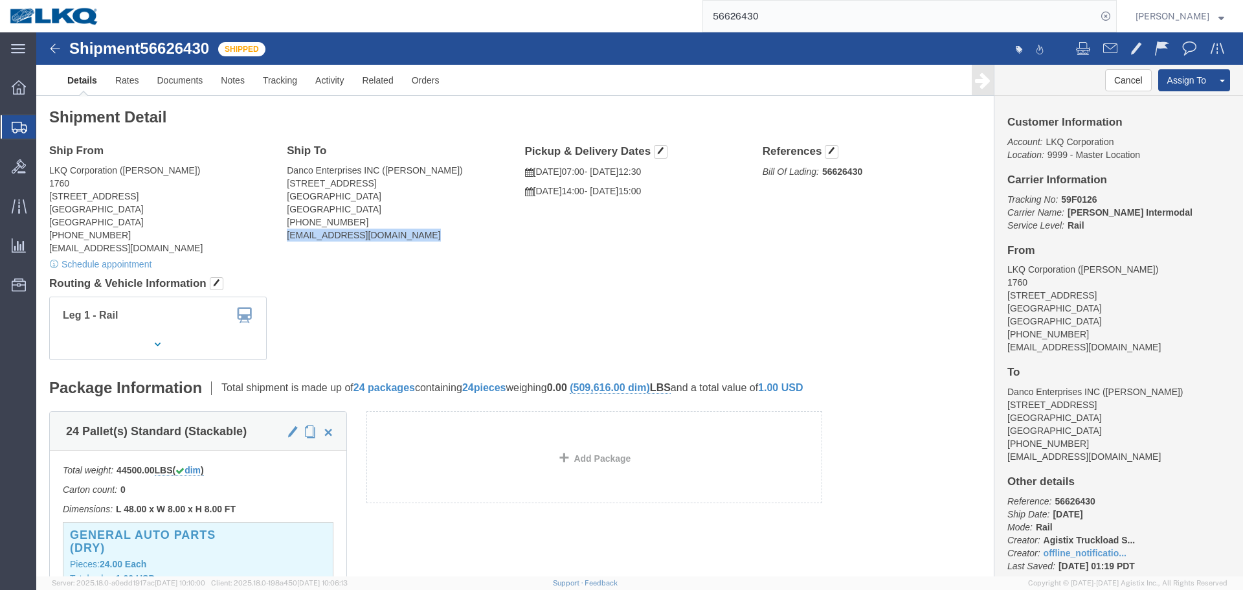
copy div "hao@dancometals.com"
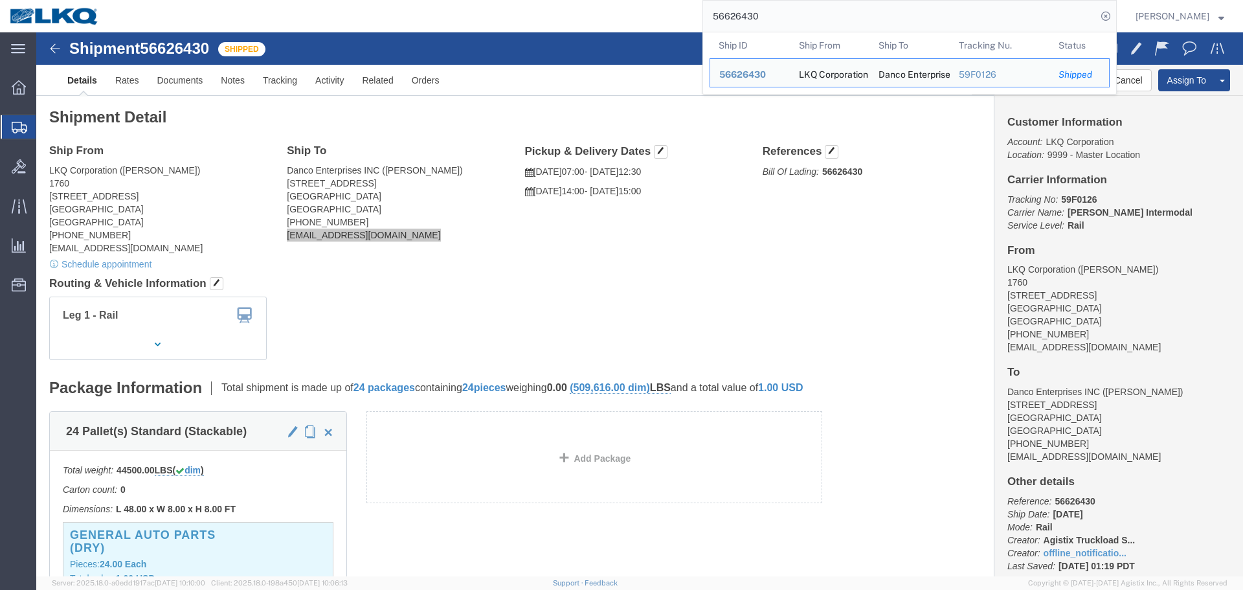
click at [787, 7] on input "56626430" at bounding box center [899, 16] width 393 height 31
paste input "412518"
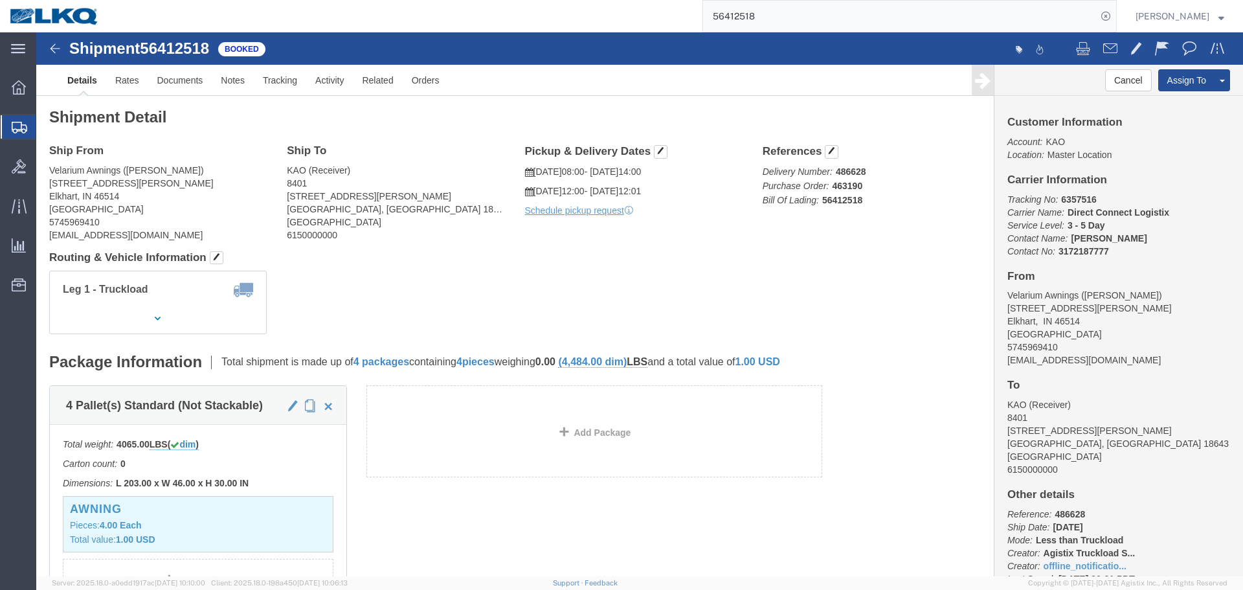
click h4 "Routing & Vehicle Information"
click div "Ship From Velarium Awnings (Matthew Herbes) 2525 John Weaver PKWY Elkhart, IN 4…"
click address "Velarium Awnings (Matthew Herbes) 2525 John Weaver PKWY Elkhart, IN 46514 Unite…"
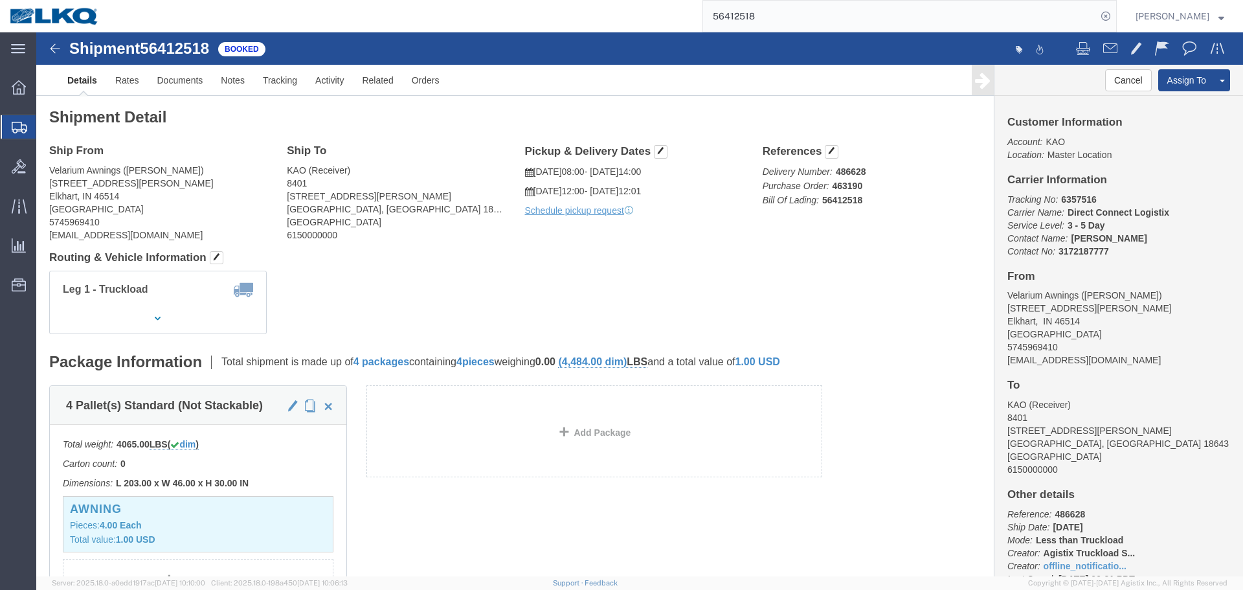
click address "Velarium Awnings (Matthew Herbes) 2525 John Weaver PKWY Elkhart, IN 46514 Unite…"
copy div "mherbes@airxcel.com"
click at [811, 8] on input "56412518" at bounding box center [899, 16] width 393 height 31
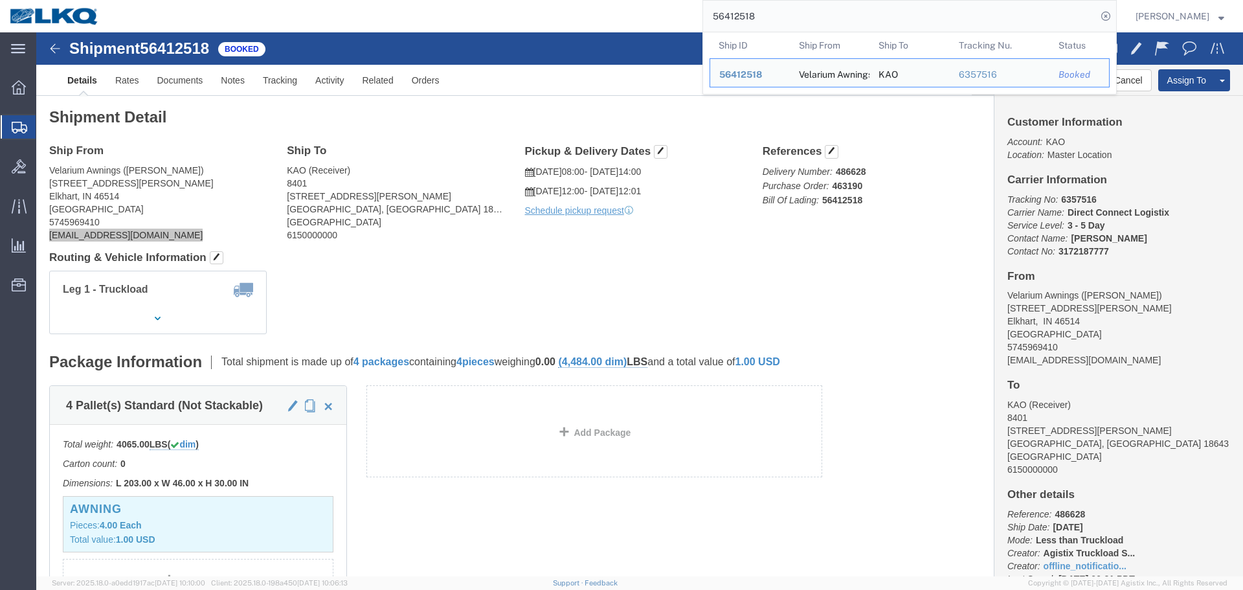
paste input "564004"
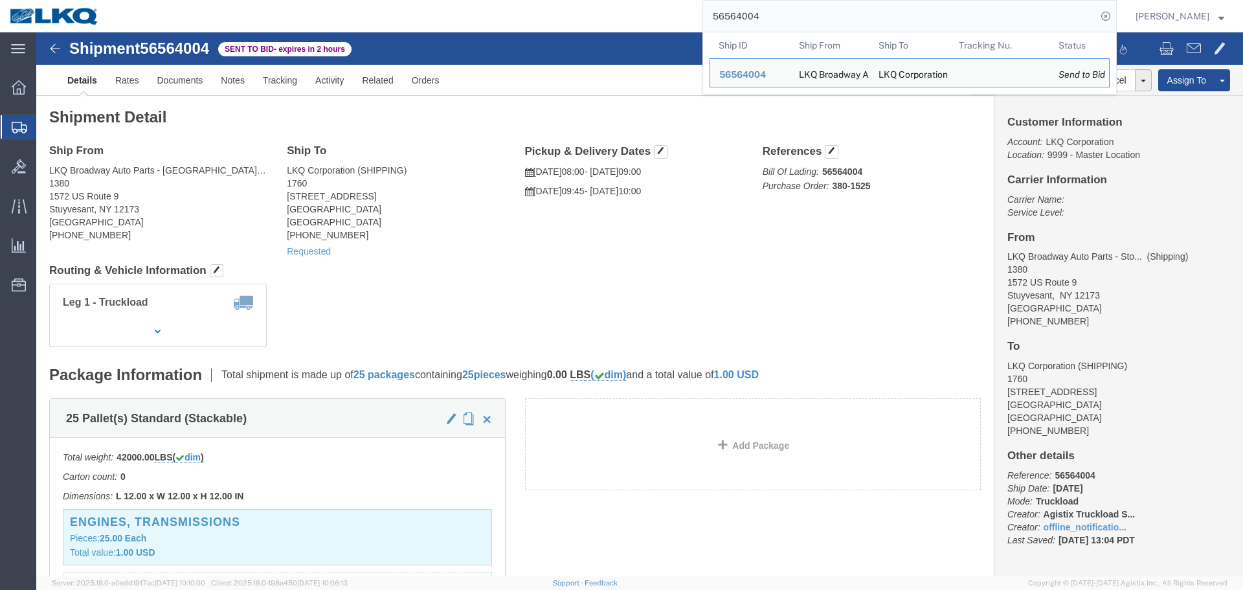
drag, startPoint x: 701, startPoint y: 263, endPoint x: 908, endPoint y: 1, distance: 334.6
click div "Leg 1 - Truckload Vehicle 1: Standard Dry Van (53 Feet) Number of trucks: 1"
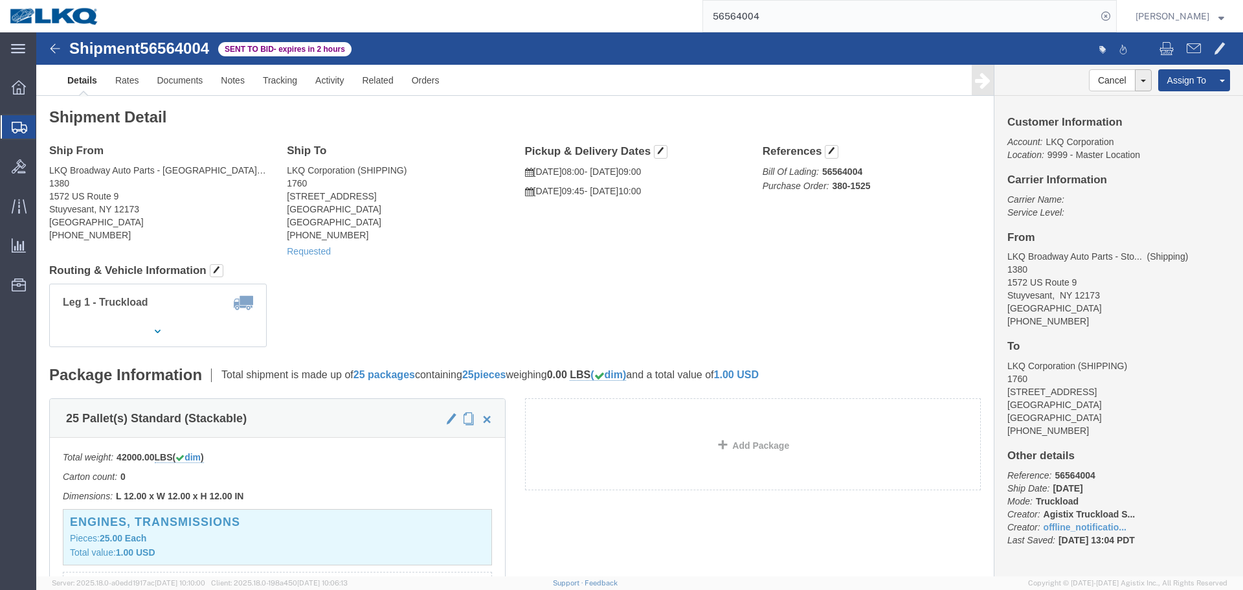
click at [811, 16] on input "56564004" at bounding box center [899, 16] width 393 height 31
click link "Rates"
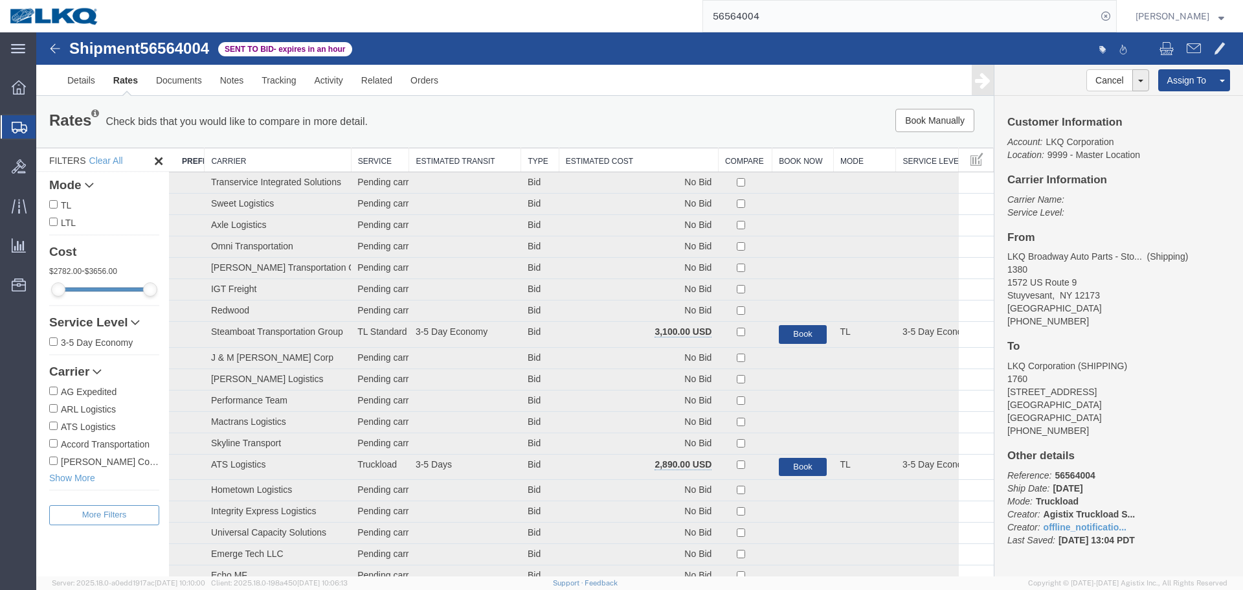
click at [604, 160] on th "Estimated Cost" at bounding box center [638, 160] width 159 height 24
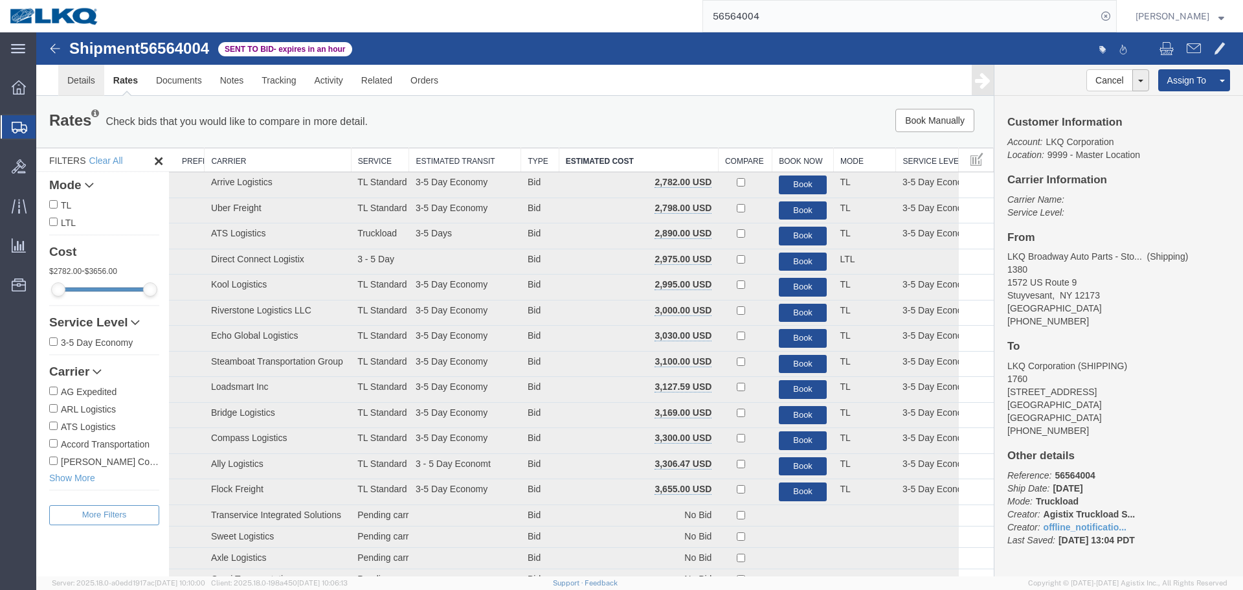
click at [83, 82] on link "Details" at bounding box center [81, 80] width 46 height 31
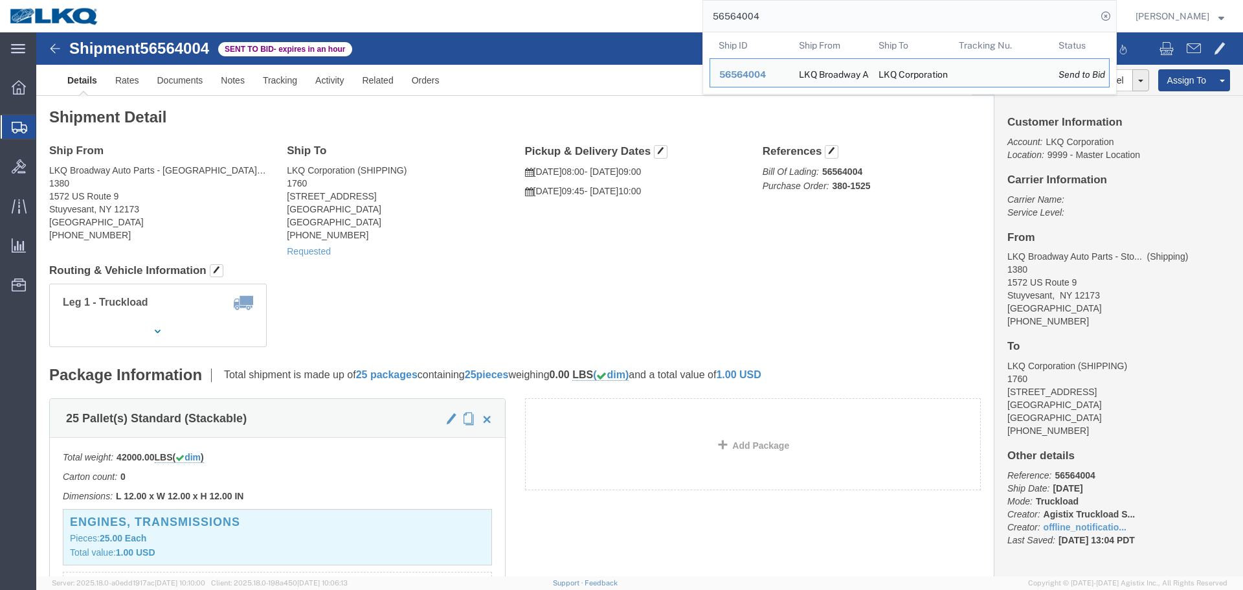
click at [814, 4] on input "56564004" at bounding box center [899, 16] width 393 height 31
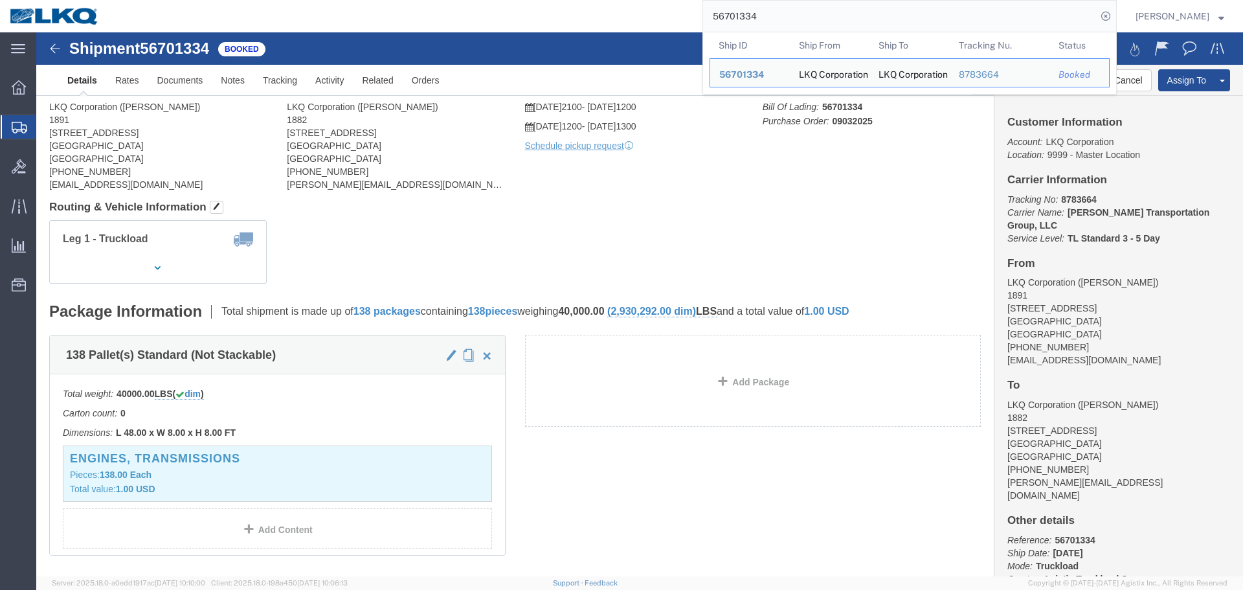
click div "Leg 1 - Truckload Vehicle 1: Standard Dry Van (53 Feet) Number of trucks: 1"
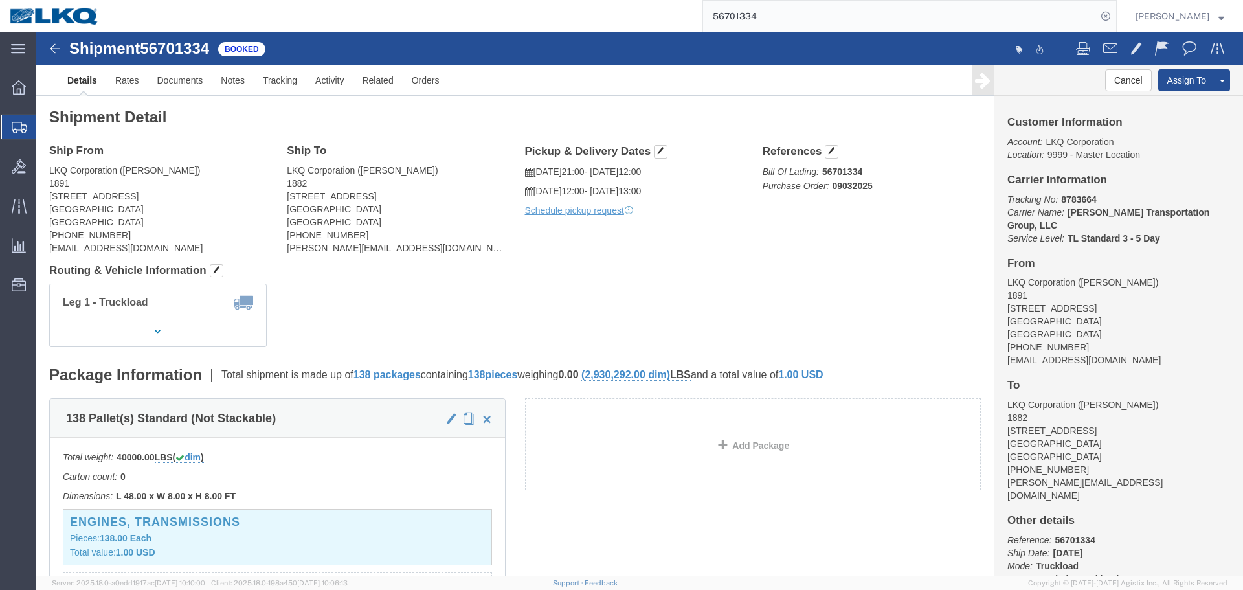
click div "Ship From LKQ Corporation (Marlon Johnson) 1891 2020 E. Bakerview Road Bellingh…"
click h4 "Routing & Vehicle Information"
click address "LKQ Corporation (Michael Vasquez) 1882 1102 W Carrier Pkwy STE 100 Grand Prairi…"
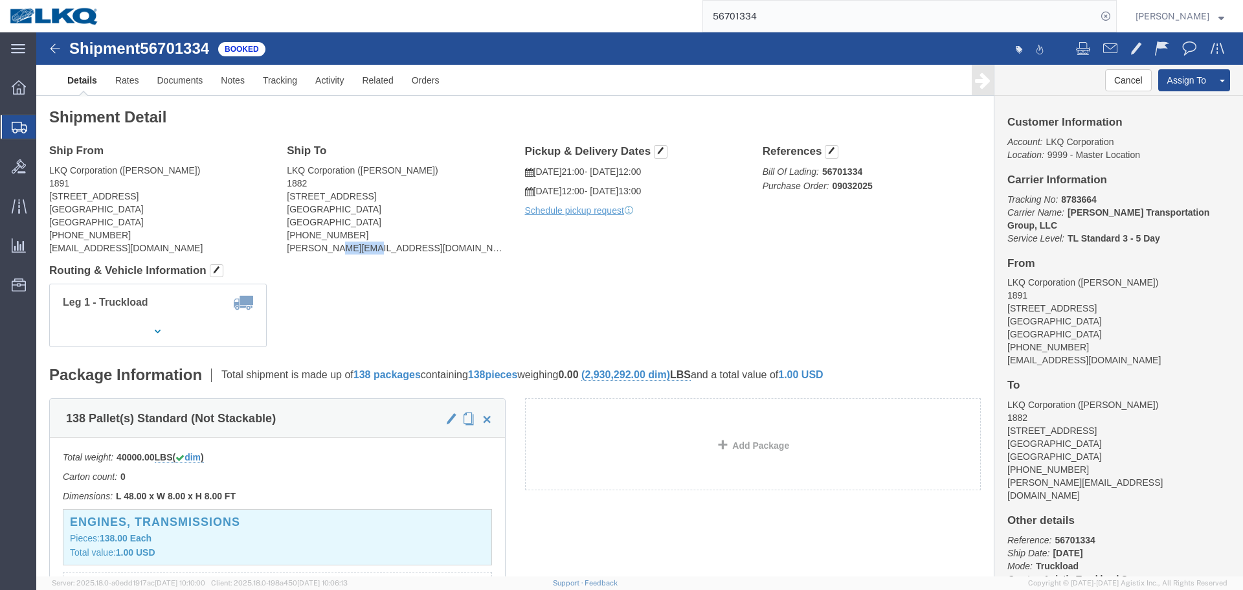
click address "LKQ Corporation (Michael Vasquez) 1882 1102 W Carrier Pkwy STE 100 Grand Prairi…"
copy div "mivazquez@lkqcorp.com"
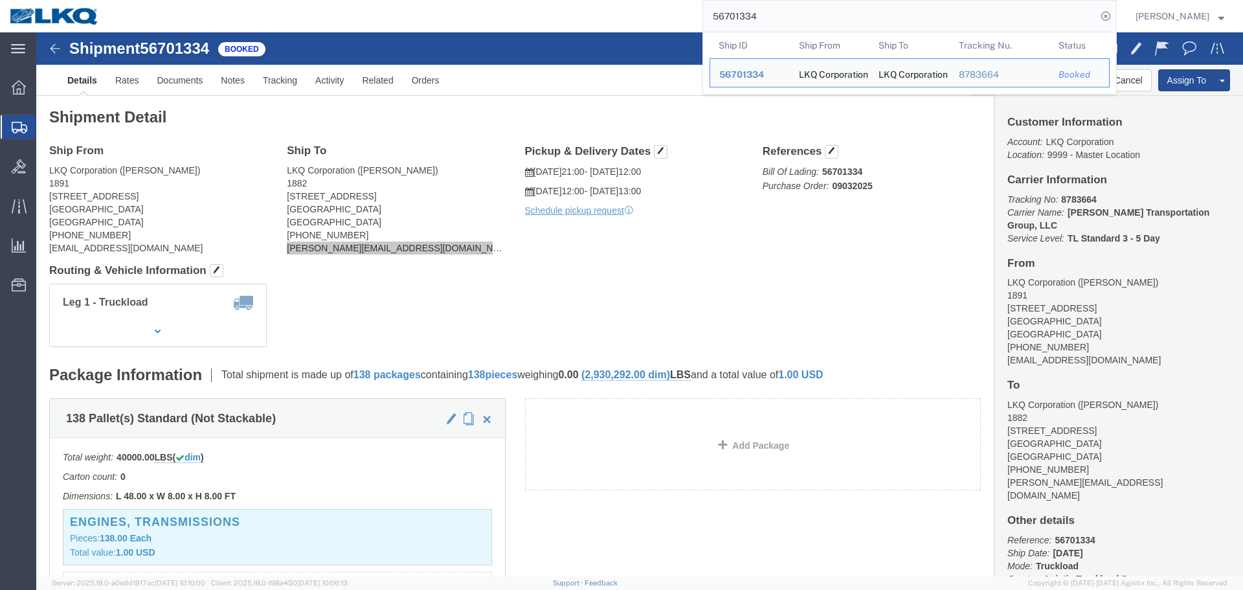
click at [797, 21] on input "56701334" at bounding box center [899, 16] width 393 height 31
paste input "15708"
type input "56715708"
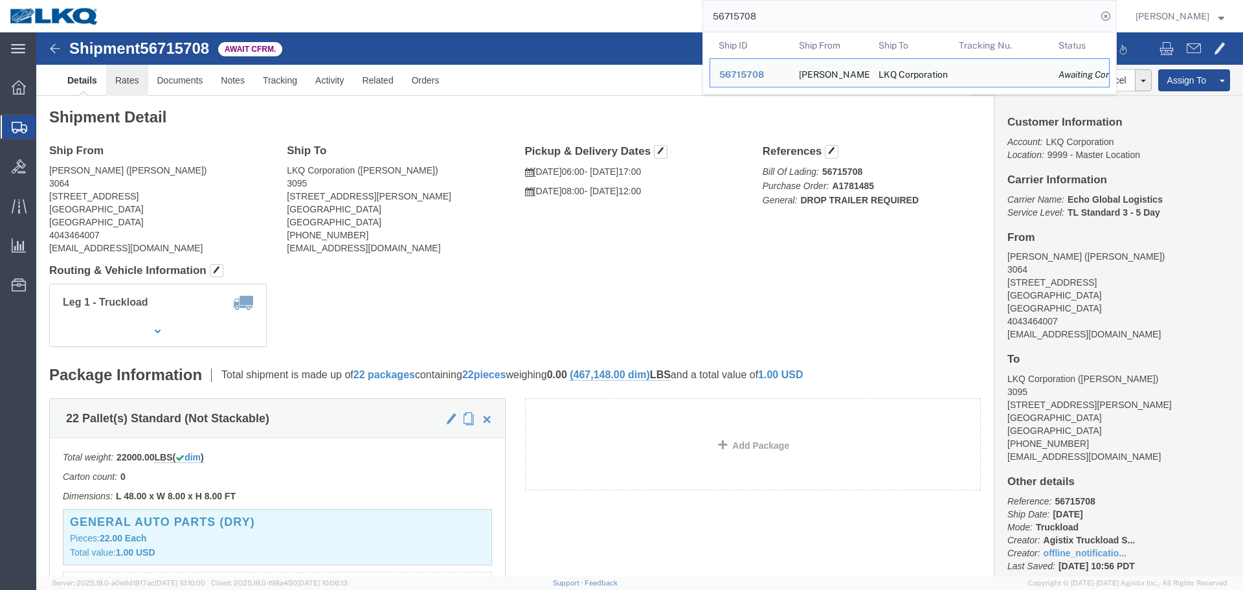
drag, startPoint x: 96, startPoint y: 59, endPoint x: 764, endPoint y: 249, distance: 694.3
click link "Rates"
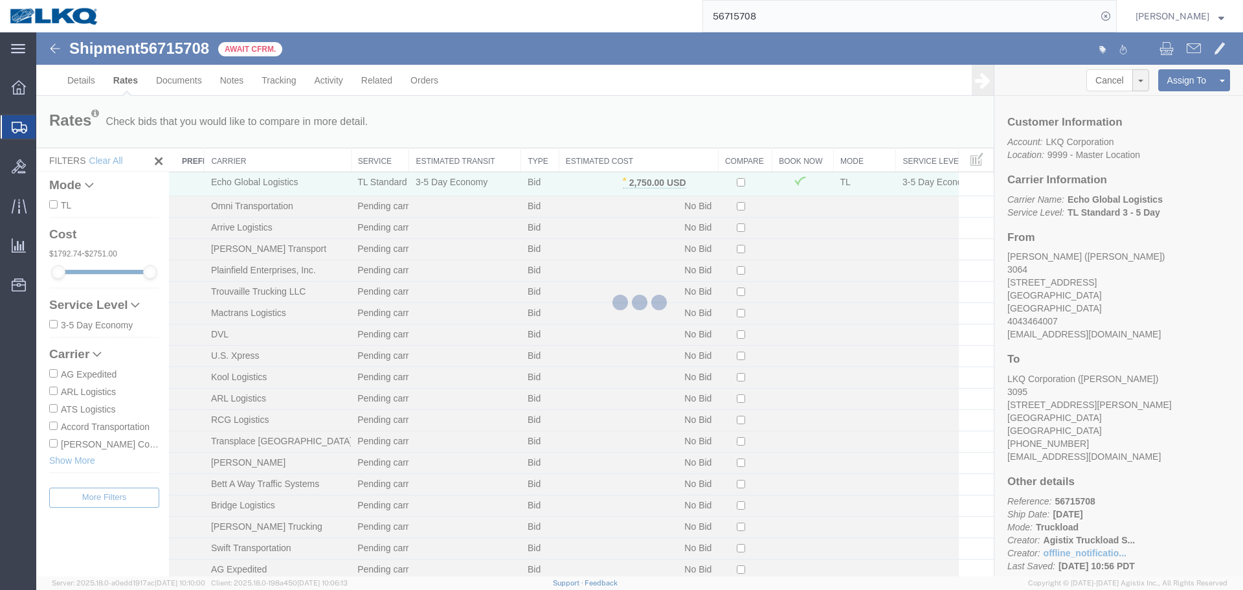
click at [599, 159] on div at bounding box center [639, 304] width 1206 height 544
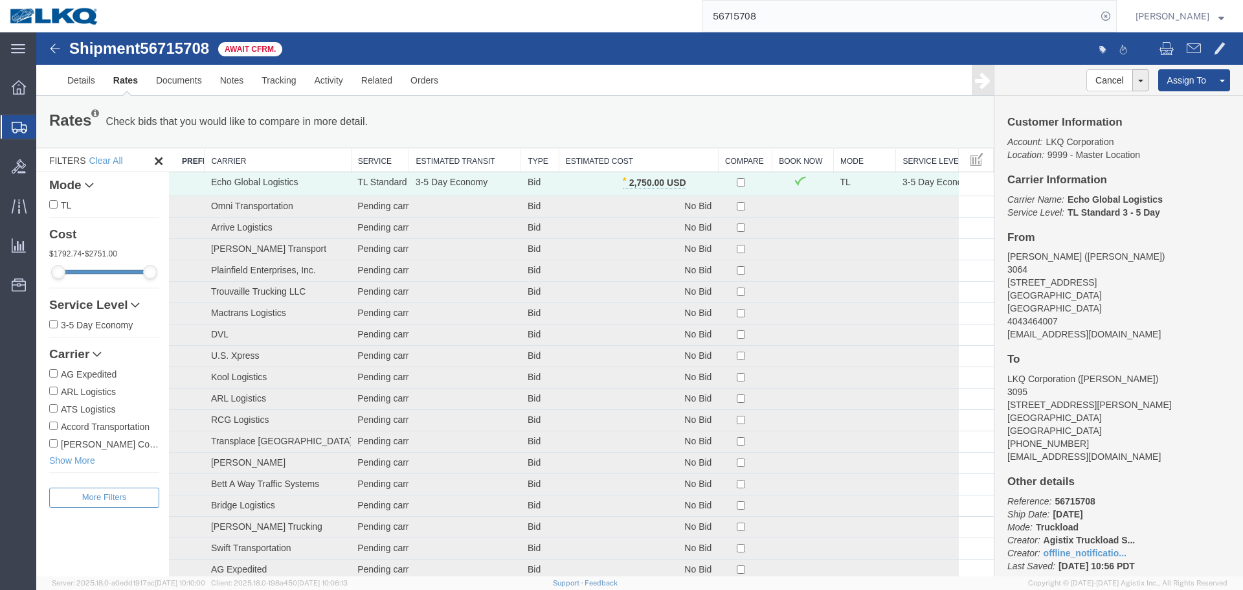
click at [599, 157] on th "Estimated Cost" at bounding box center [638, 160] width 159 height 24
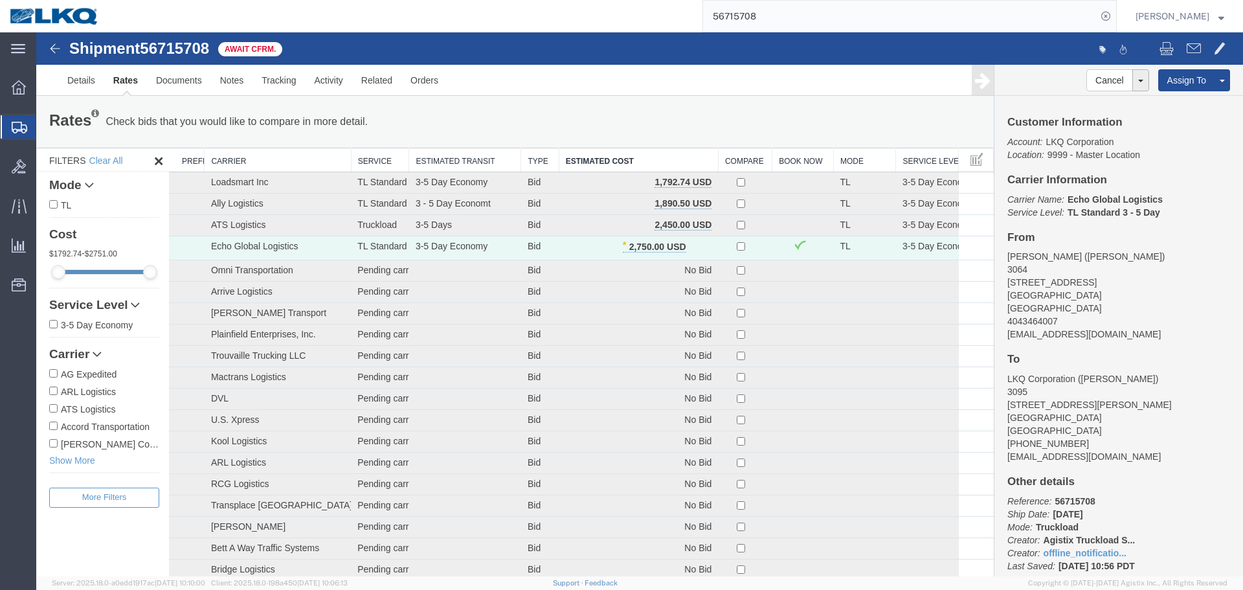
click at [597, 109] on div "Rates Check bids that you would like to compare in more detail. Compare Filter …" at bounding box center [514, 122] width 951 height 26
click at [591, 118] on div "Rates Check bids that you would like to compare in more detail. Compare Filter …" at bounding box center [514, 122] width 951 height 26
click at [753, 107] on div "Rates Check bids that you would like to compare in more detail. Compare Filter …" at bounding box center [514, 122] width 957 height 52
click at [656, 116] on div "Rates Check bids that you would like to compare in more detail. Compare Filter …" at bounding box center [514, 122] width 951 height 26
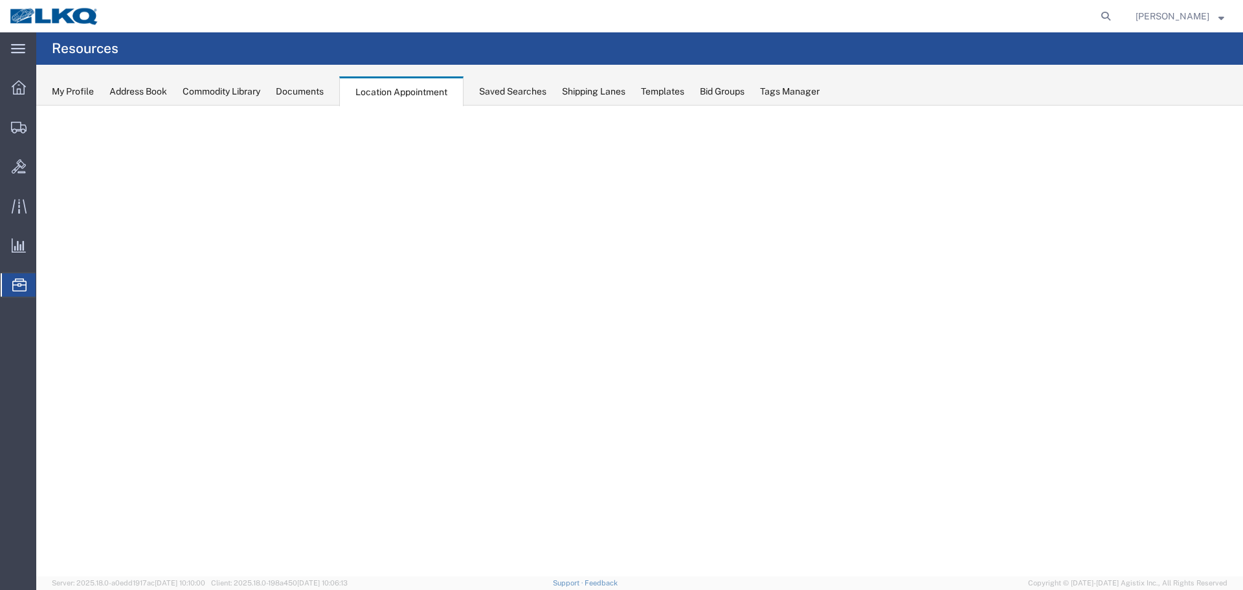
select select "28711"
select select "agendaWeek"
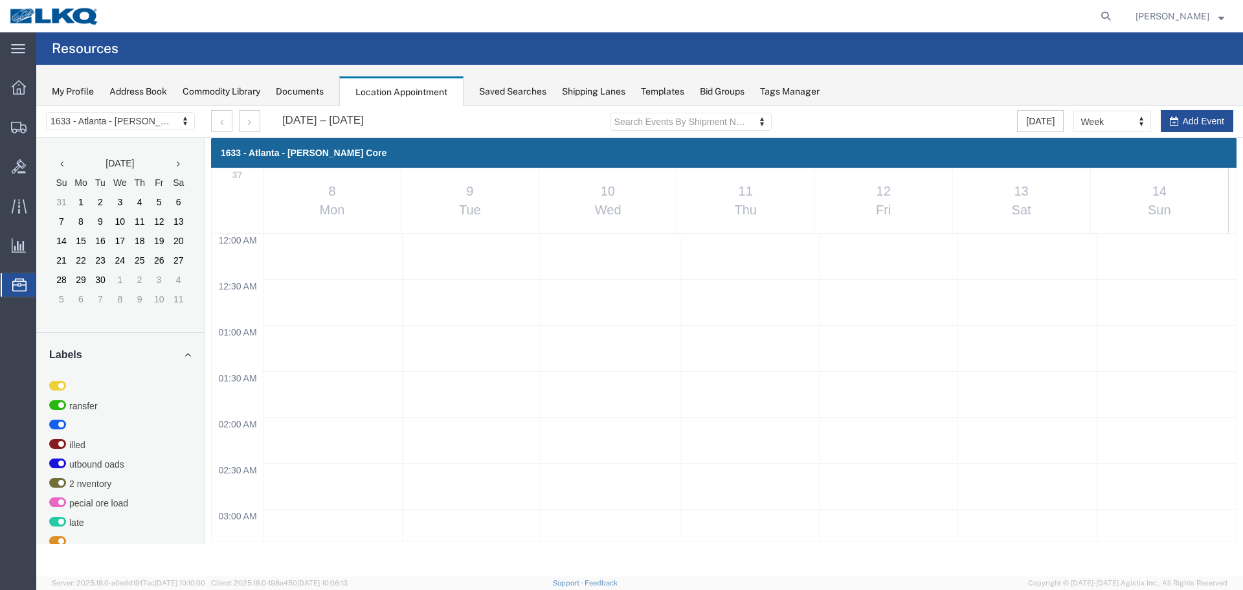
scroll to position [617, 0]
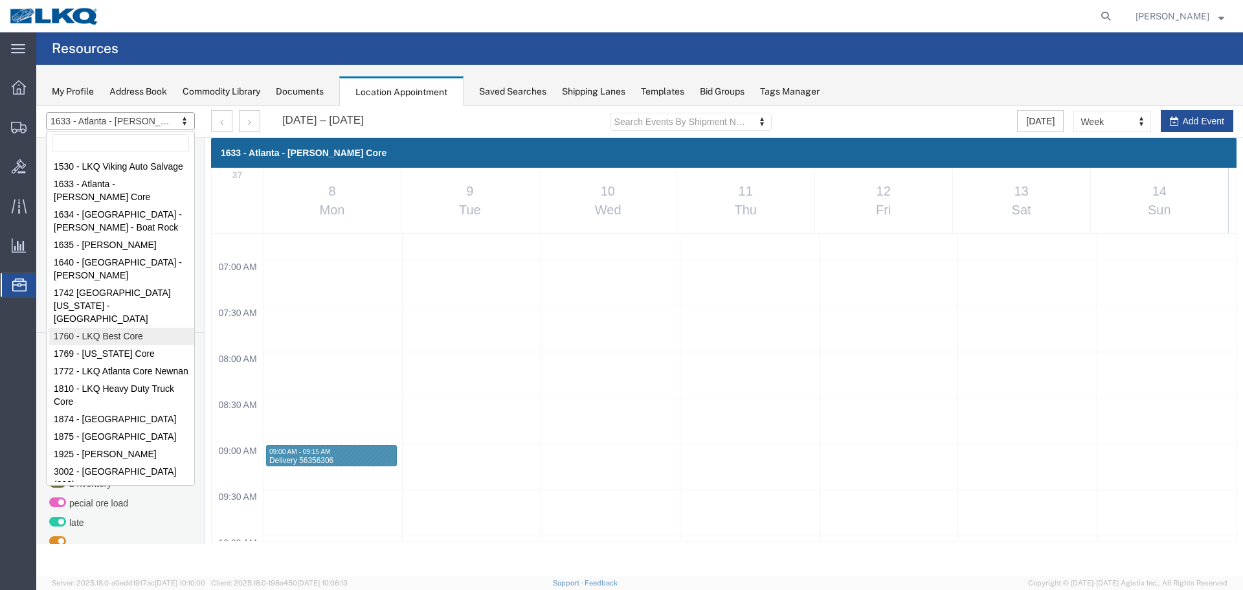
select select "27634"
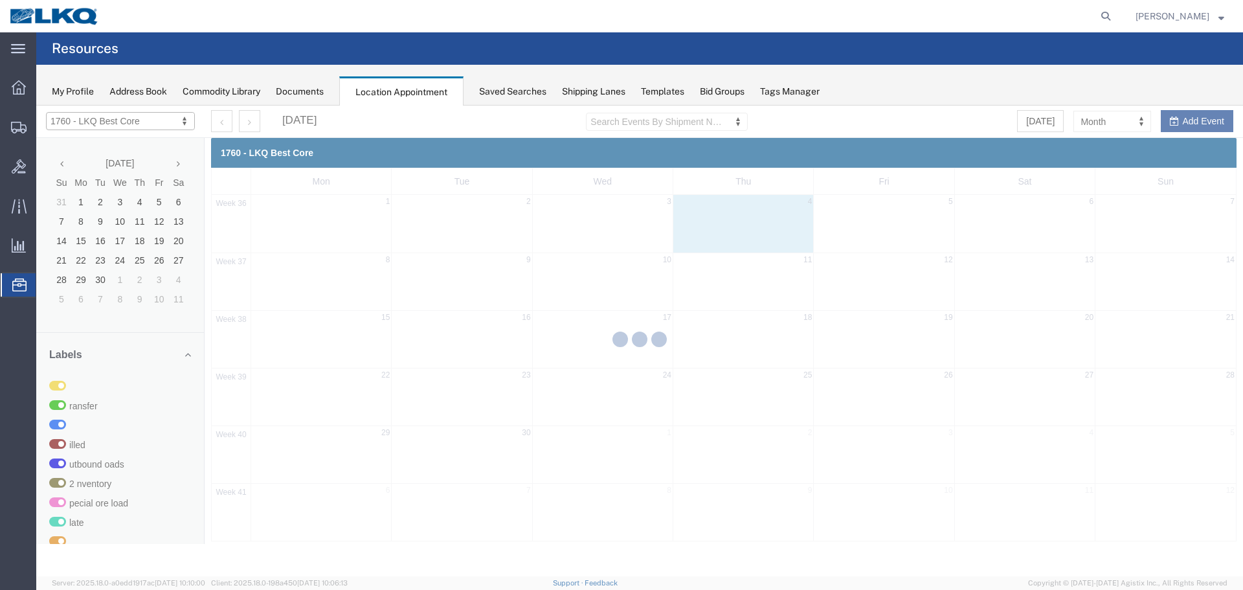
click at [1109, 127] on div at bounding box center [639, 340] width 1206 height 470
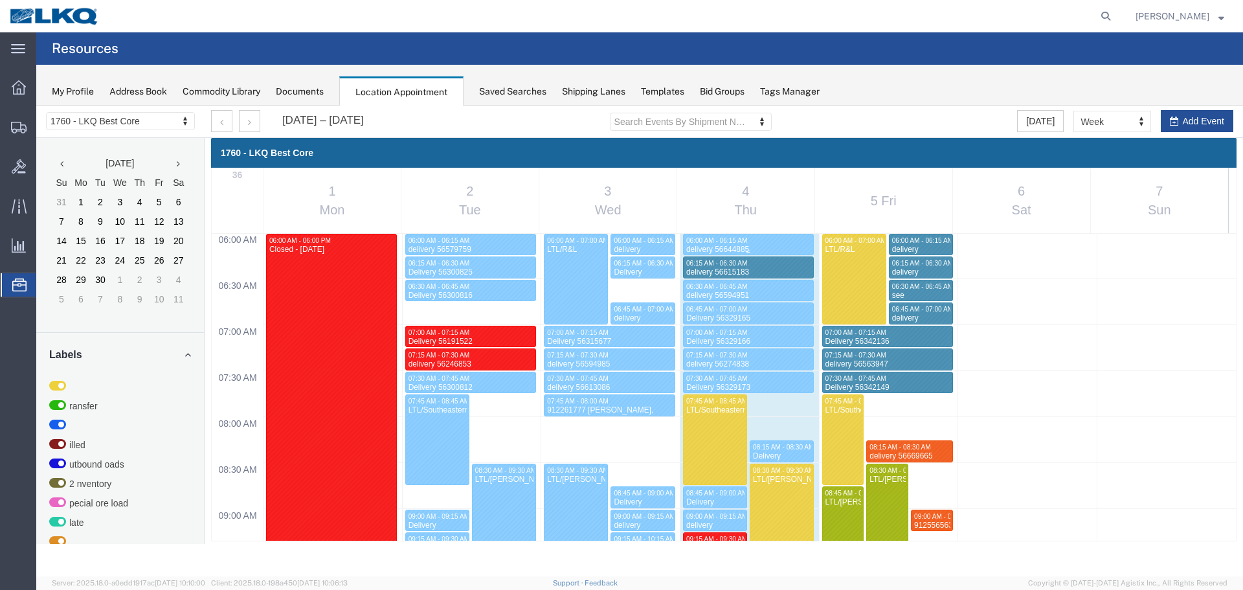
scroll to position [1035, 0]
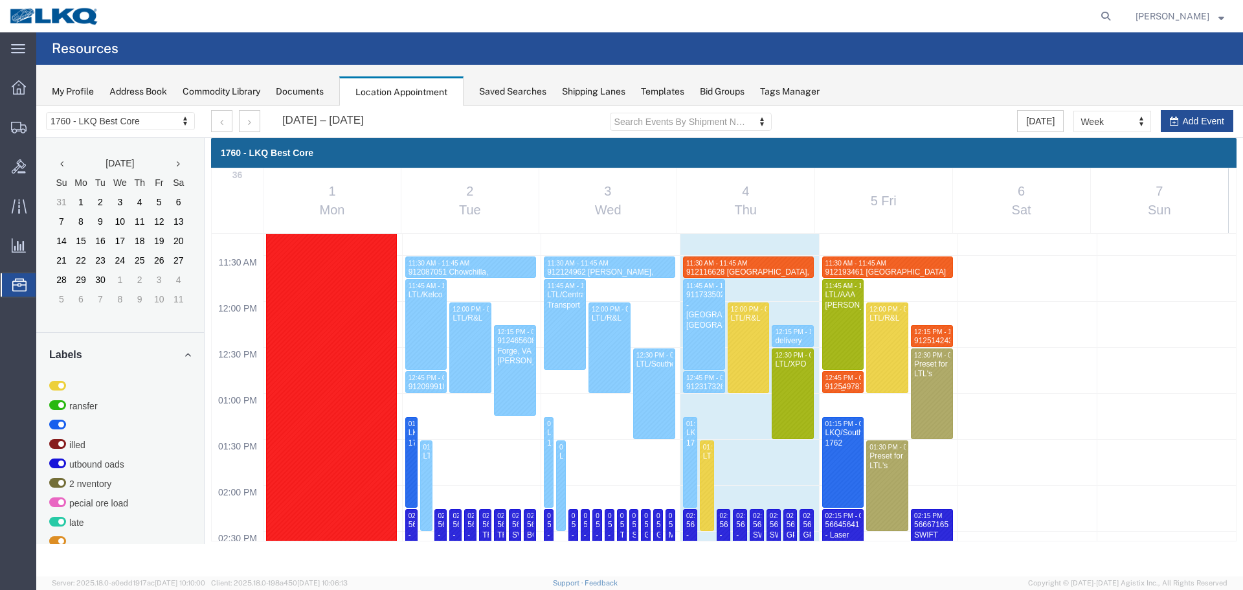
click at [825, 379] on span "12:45 PM - 01:00 PM" at bounding box center [856, 377] width 62 height 7
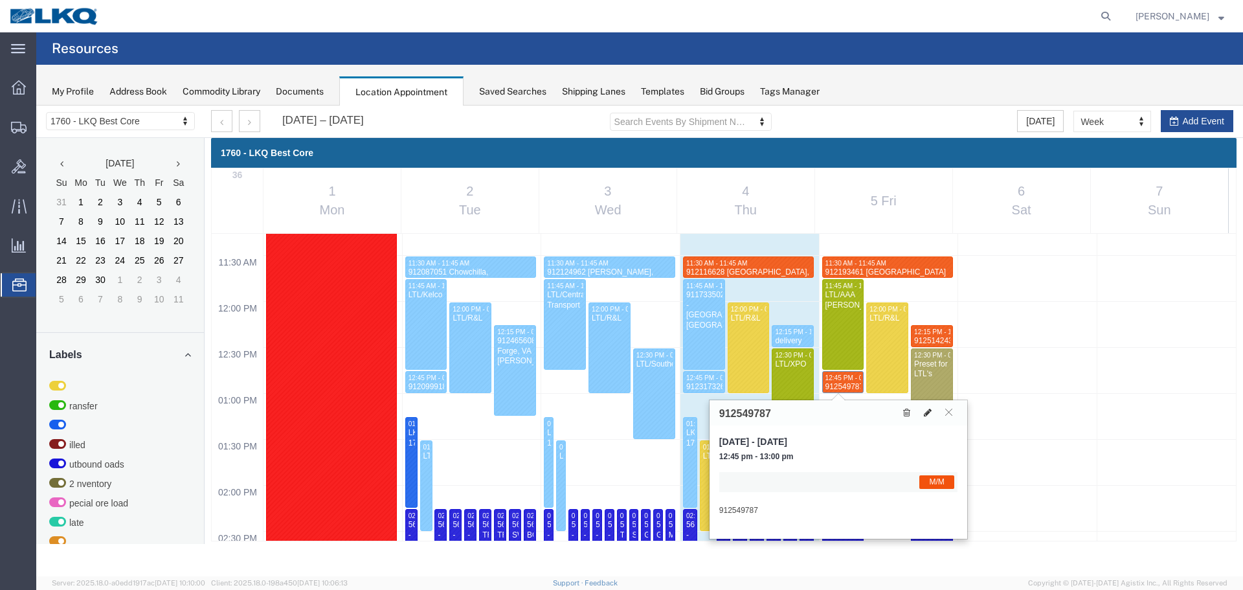
click at [924, 415] on icon at bounding box center [928, 412] width 8 height 9
select select "1"
select select "24"
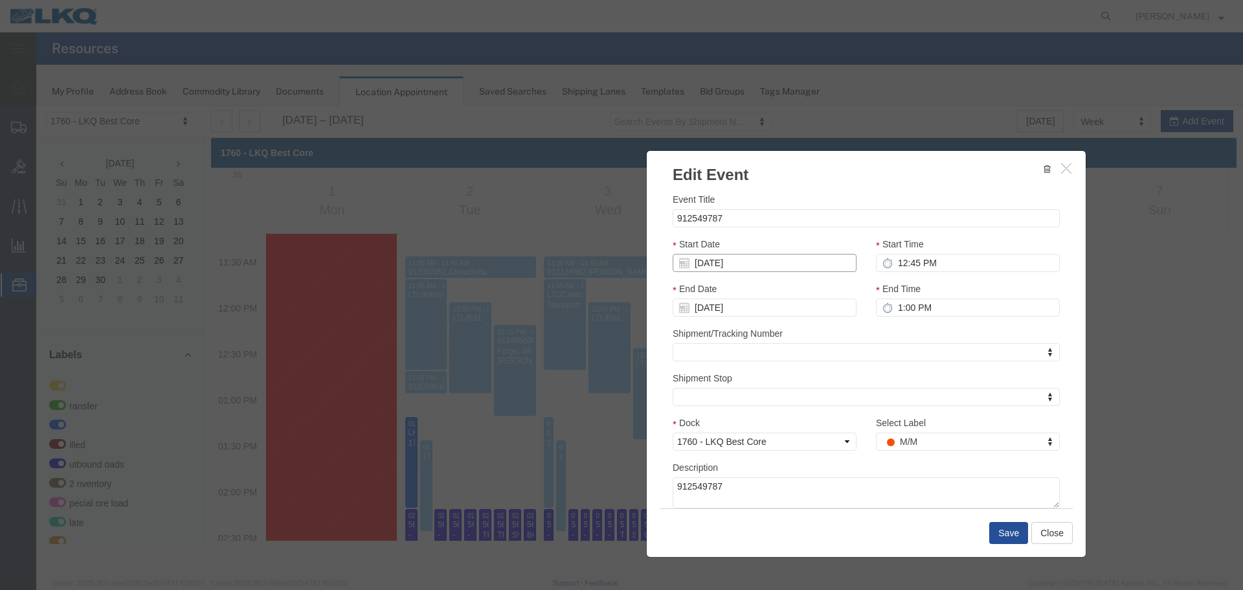
click at [733, 262] on input "[DATE]" at bounding box center [764, 263] width 184 height 18
click at [698, 344] on td "8" at bounding box center [701, 343] width 19 height 19
click at [938, 263] on input "12:45 PM" at bounding box center [968, 263] width 184 height 18
type input "10:15 AM"
click at [953, 298] on div "End Time 1:00 PM" at bounding box center [968, 299] width 184 height 35
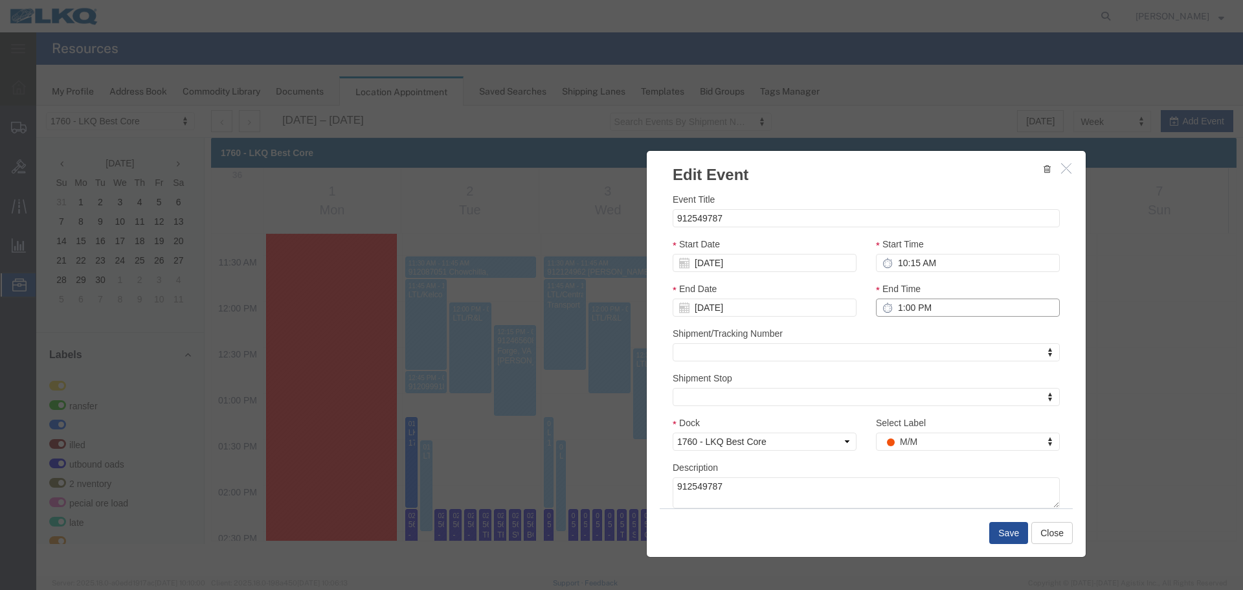
click at [957, 303] on input "1:00 PM" at bounding box center [968, 307] width 184 height 18
type input "10:30 AM"
click at [889, 167] on h3 "Edit Event" at bounding box center [866, 168] width 439 height 35
click at [1013, 527] on button "Save" at bounding box center [1008, 533] width 39 height 22
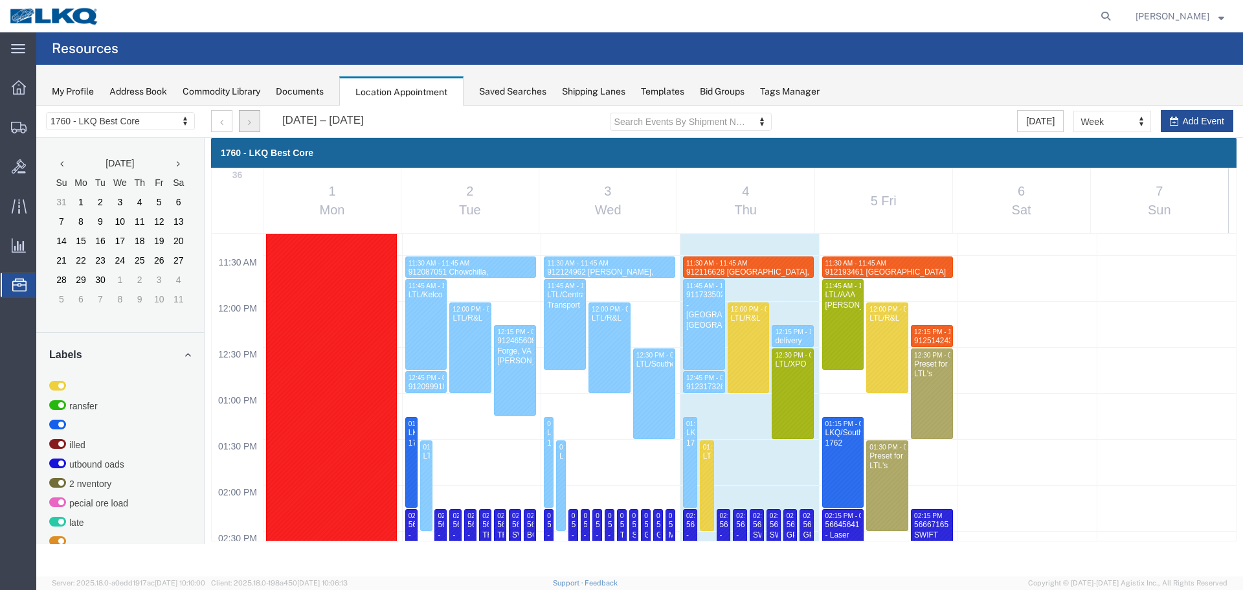
click at [244, 126] on button "button" at bounding box center [249, 121] width 21 height 22
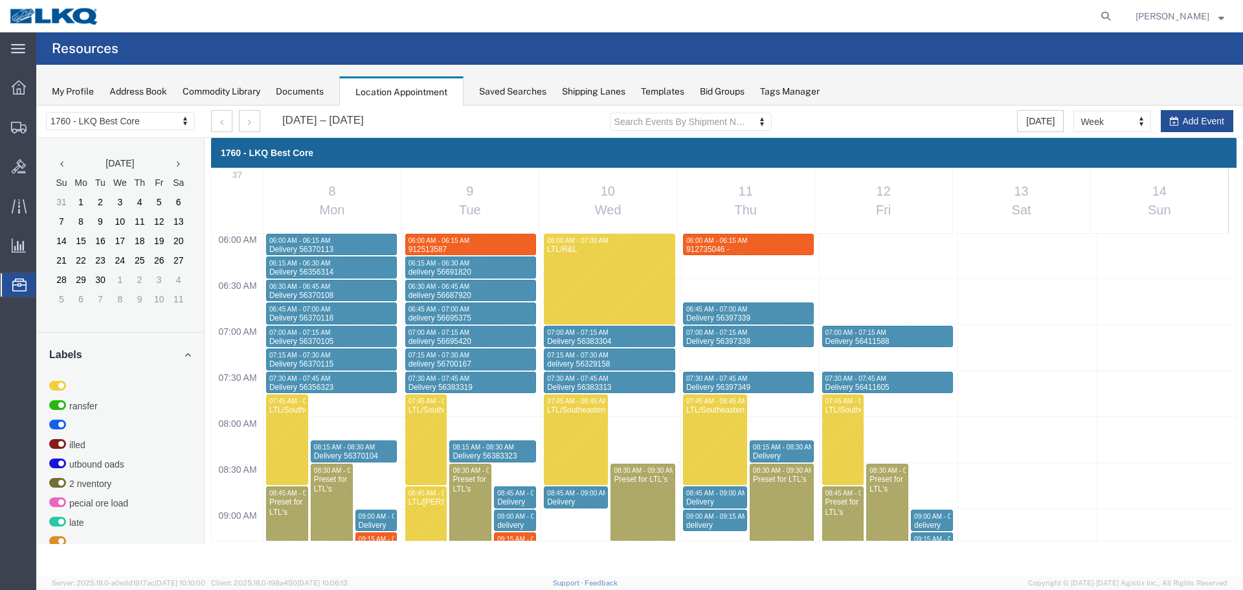
scroll to position [805, 0]
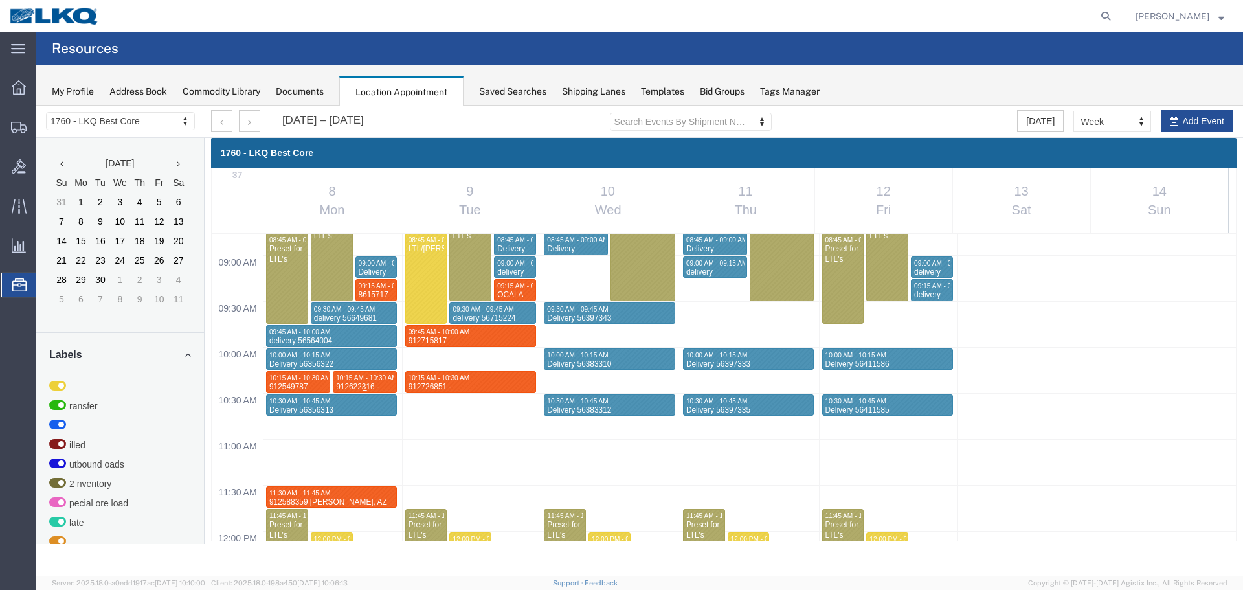
click at [378, 378] on span "10:15 AM - 10:30 AM" at bounding box center [366, 377] width 61 height 7
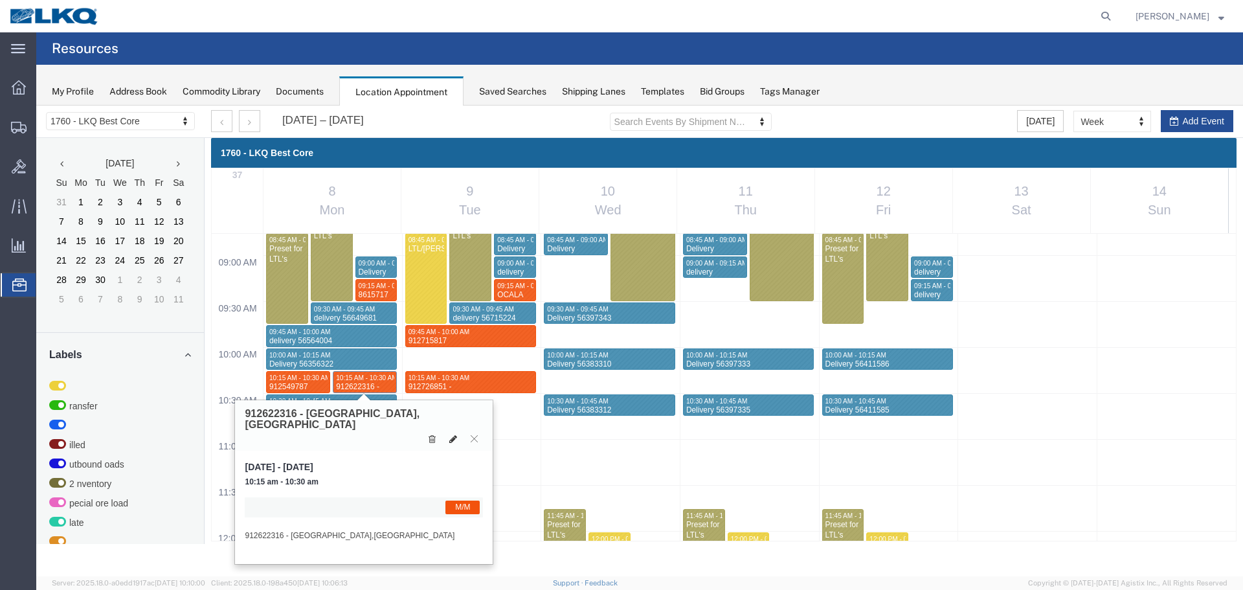
click at [454, 434] on icon at bounding box center [453, 438] width 8 height 9
select select "1"
select select "24"
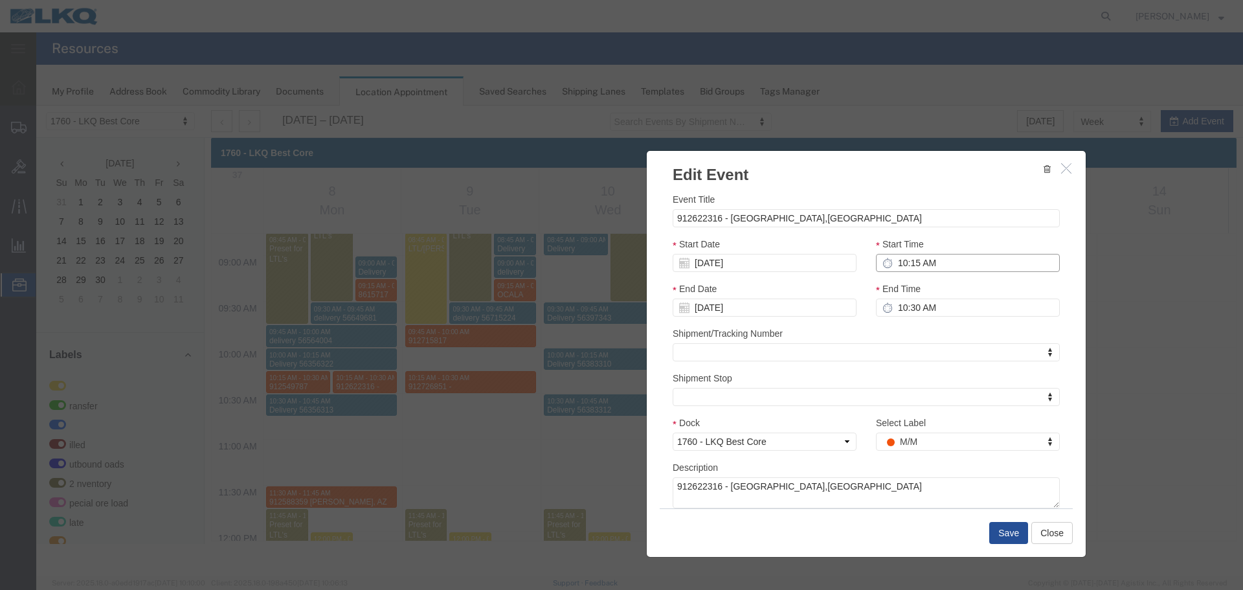
click at [948, 264] on input "10:15 AM" at bounding box center [968, 263] width 184 height 18
type input "12:45 PM"
click at [920, 306] on input "10:30 AM" at bounding box center [968, 307] width 184 height 18
type input "1:00 PM"
click at [893, 176] on h3 "Edit Event" at bounding box center [866, 168] width 439 height 35
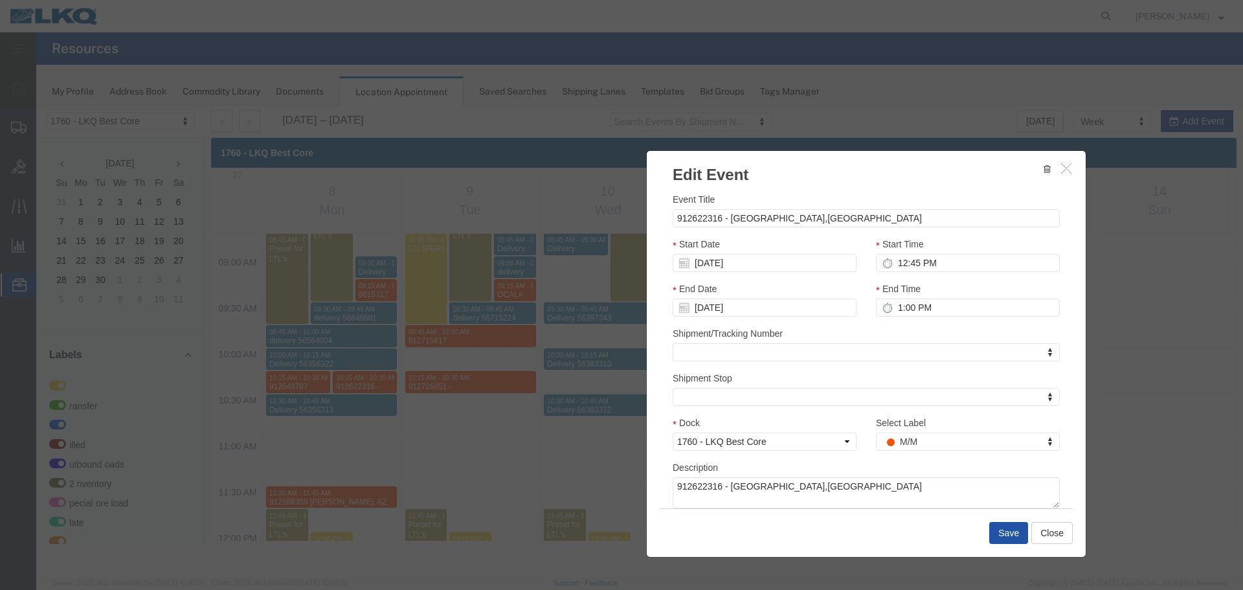
click at [999, 537] on button "Save" at bounding box center [1008, 533] width 39 height 22
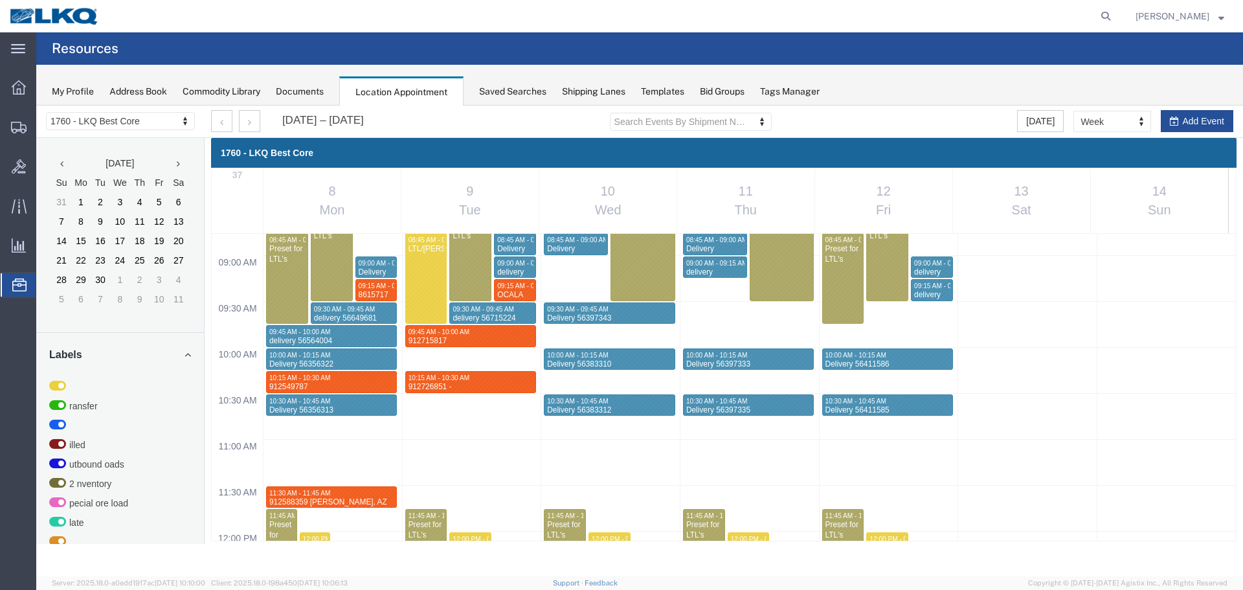
scroll to position [870, 0]
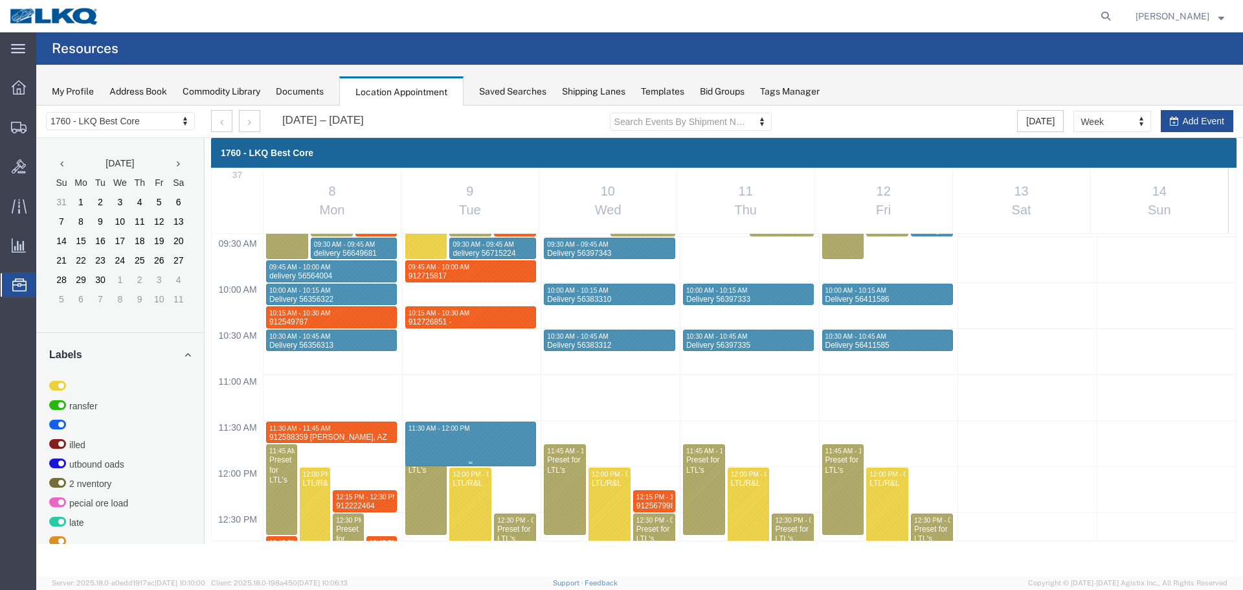
click at [448, 430] on div "12:00 AM 12:30 AM 01:00 AM 01:30 AM 02:00 AM 02:30 AM 03:00 AM 03:30 AM 04:00 A…" at bounding box center [724, 466] width 1024 height 2205
select select "1"
select select
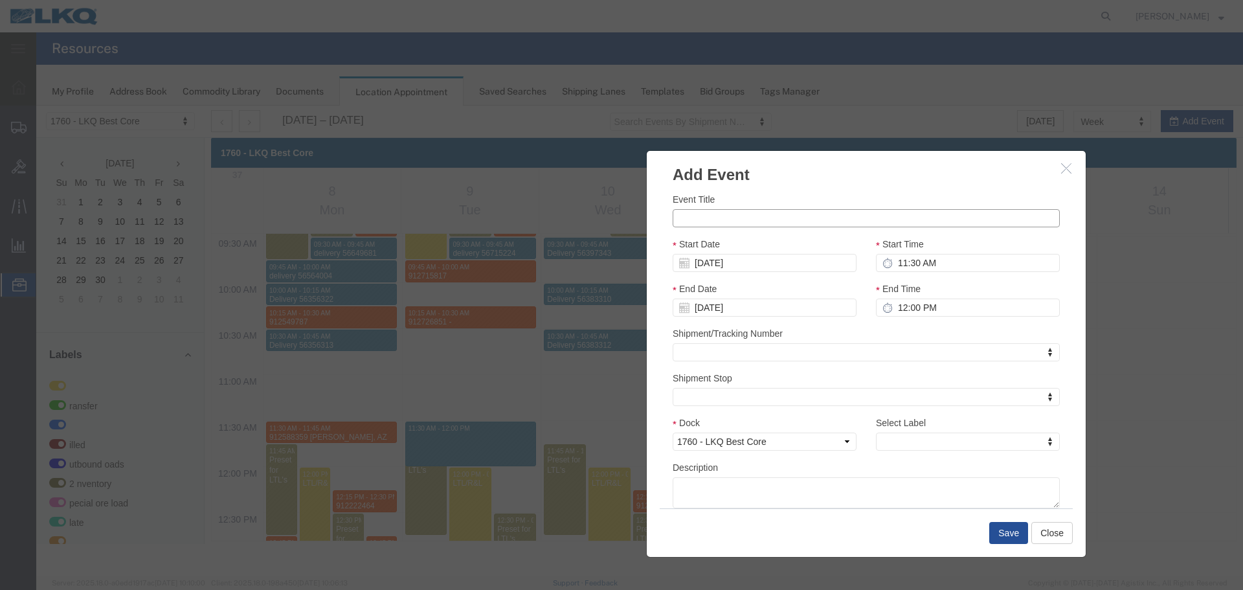
click at [731, 215] on input "Event Title" at bounding box center [865, 218] width 387 height 18
paste input "912742303 - Tolleson,AZ"
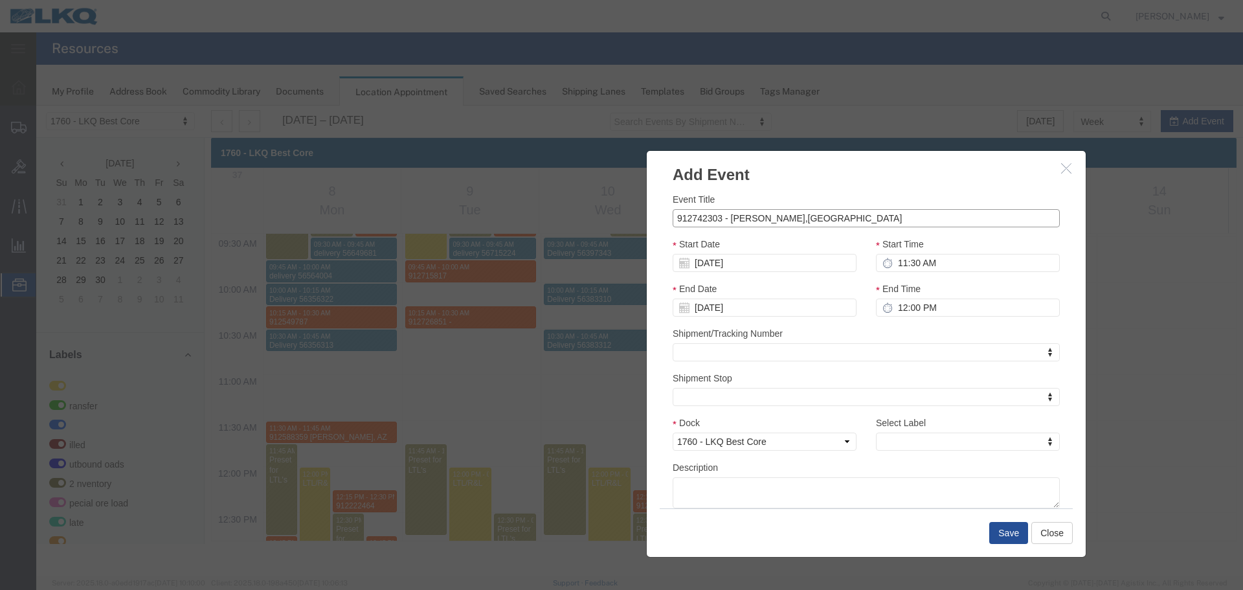
type input "912742303 - Tolleson,AZ"
click at [944, 260] on input "11:30 AM" at bounding box center [968, 263] width 184 height 18
click at [955, 315] on input "12:00 PM" at bounding box center [968, 307] width 184 height 18
click at [955, 315] on input "10:45 AM" at bounding box center [968, 307] width 184 height 18
type input "1145"
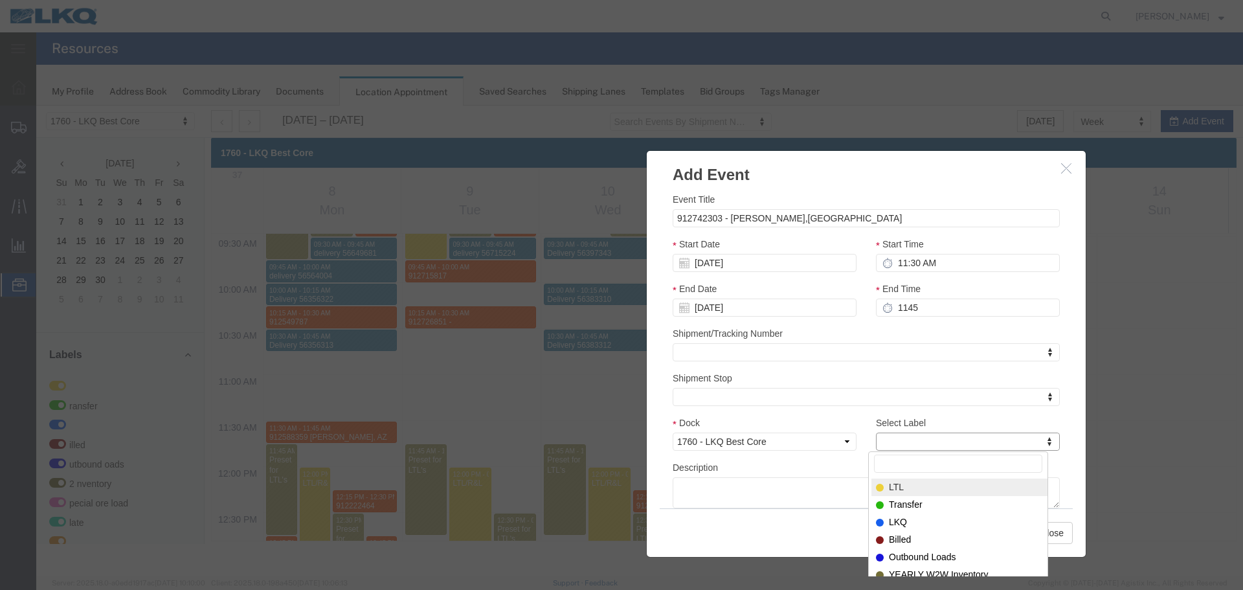
type input "m"
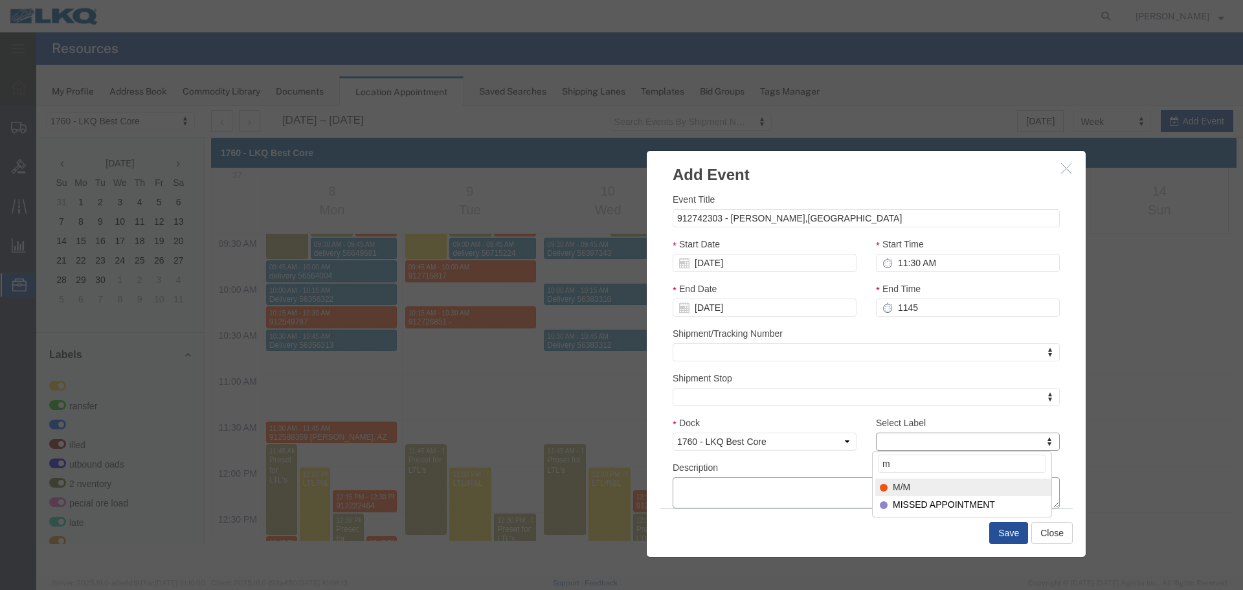
select select "24"
paste textarea "912742303 - Tolleson,AZ"
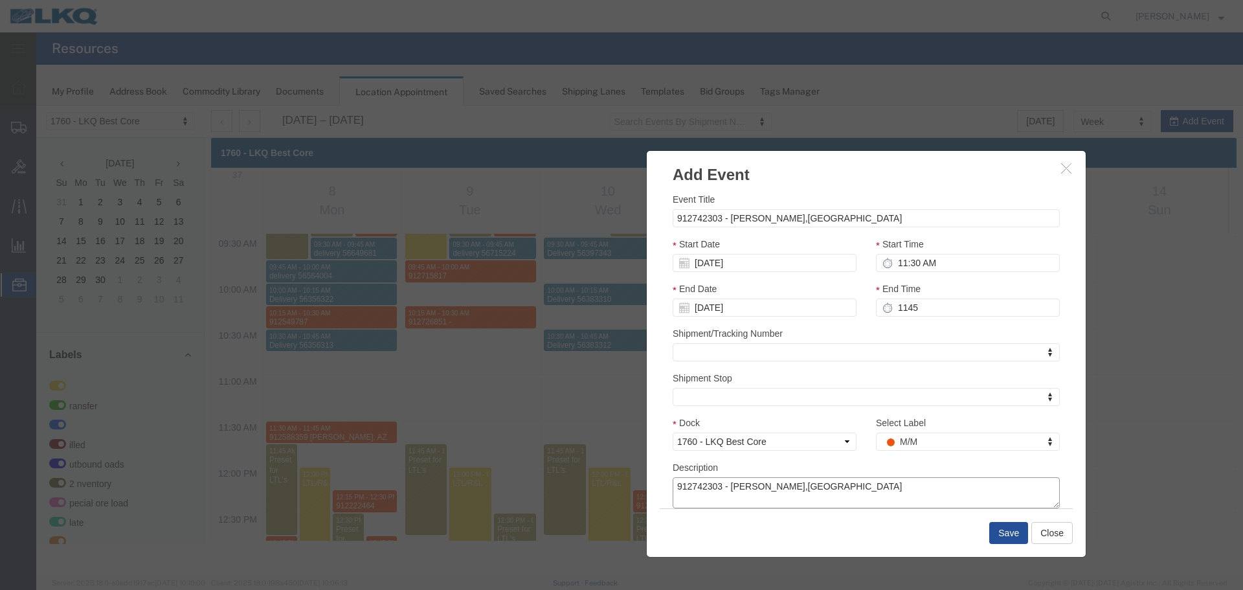
type textarea "912742303 - Tolleson,AZ"
click at [1009, 526] on button "Save" at bounding box center [1008, 533] width 39 height 22
